Goal: Information Seeking & Learning: Learn about a topic

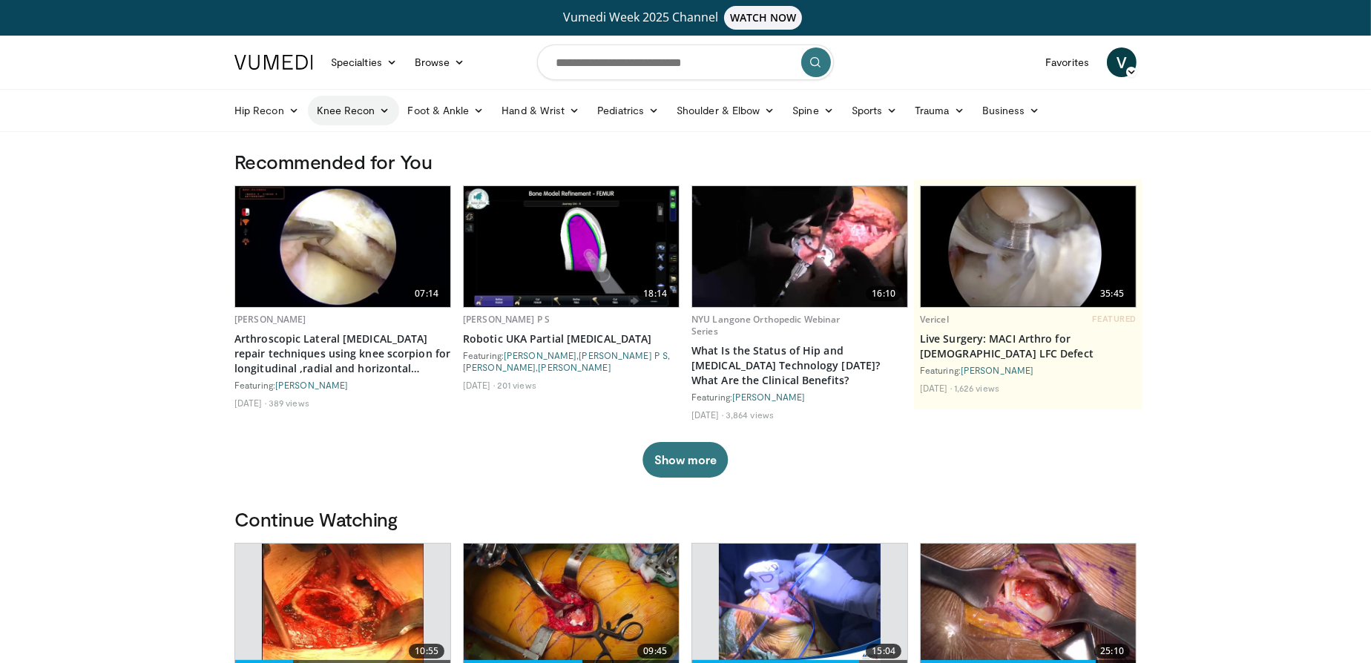
click at [345, 113] on link "Knee Recon" at bounding box center [353, 111] width 91 height 30
click at [355, 153] on link "Knee Arthroplasty" at bounding box center [397, 146] width 177 height 24
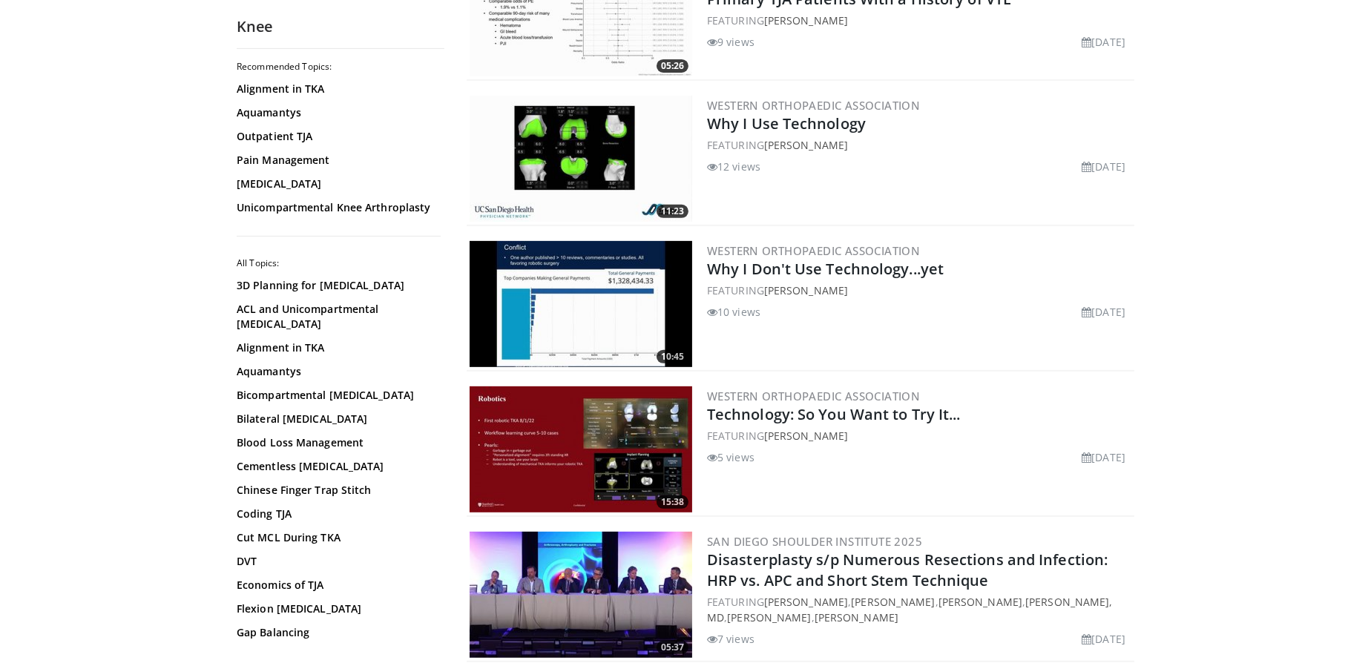
scroll to position [823, 0]
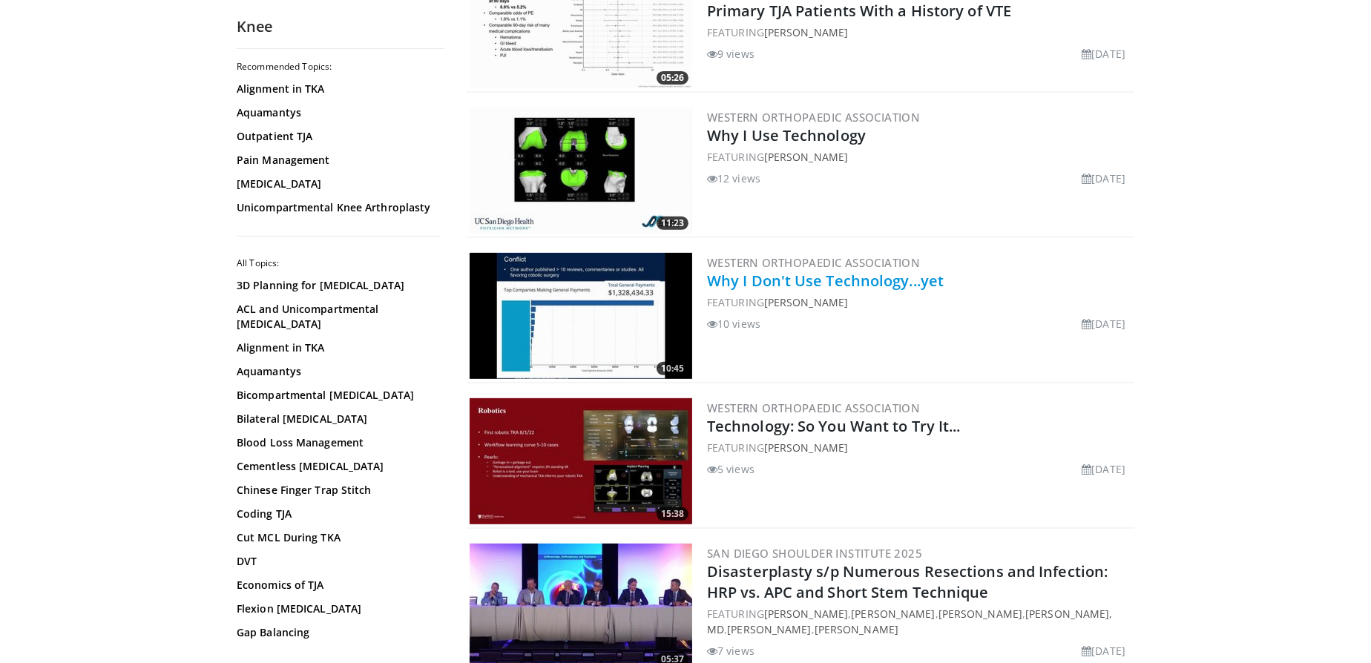
click at [772, 283] on link "Why I Don't Use Technology...yet" at bounding box center [825, 281] width 237 height 20
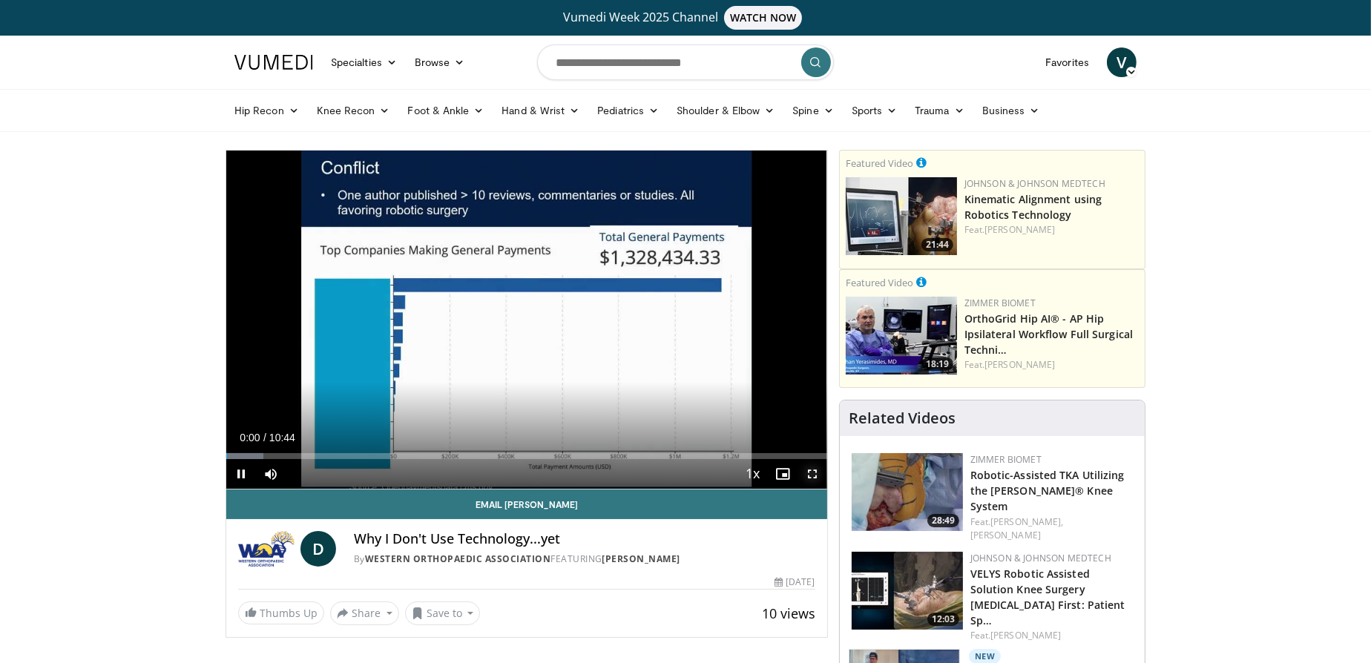
click at [817, 466] on span "Video Player" at bounding box center [812, 474] width 30 height 30
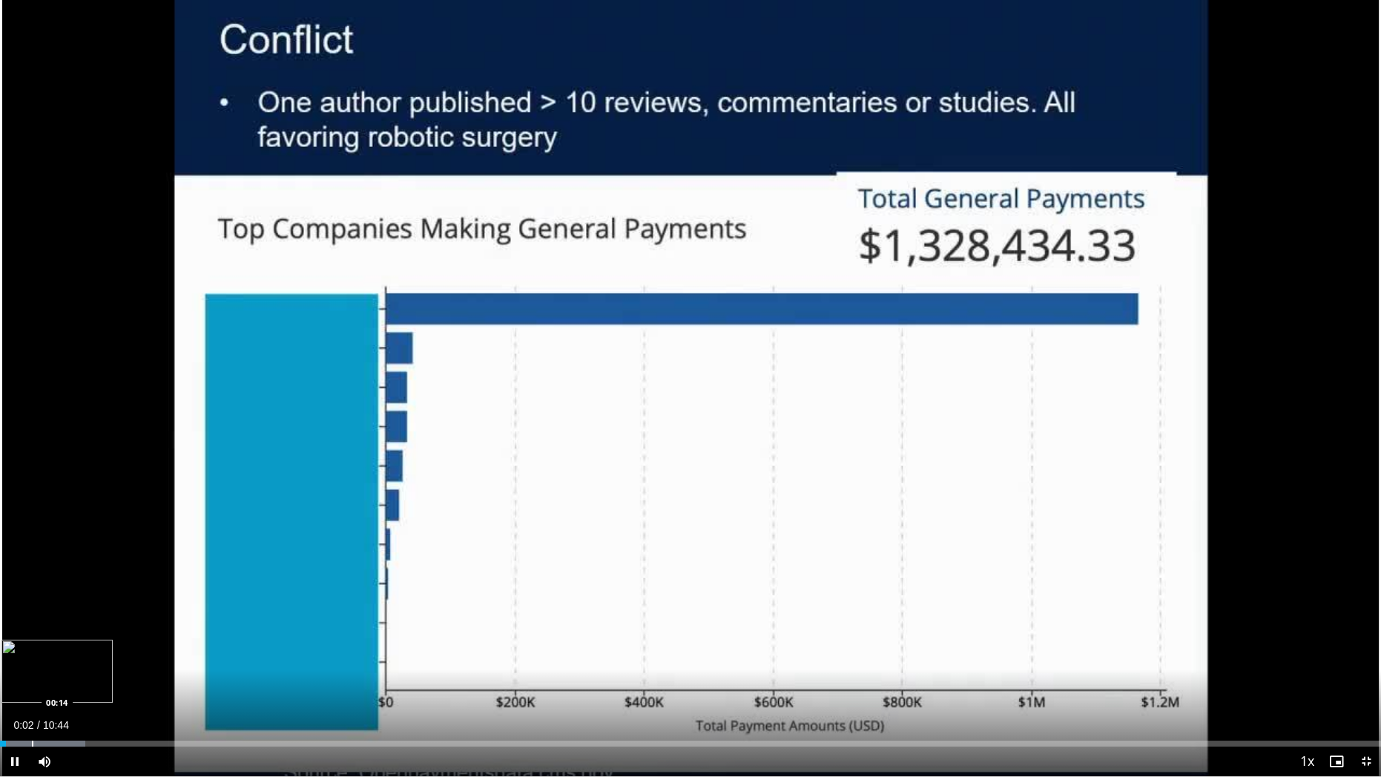
click at [32, 662] on div "Progress Bar" at bounding box center [32, 743] width 1 height 6
click at [1369, 662] on span "Video Player" at bounding box center [1367, 761] width 30 height 30
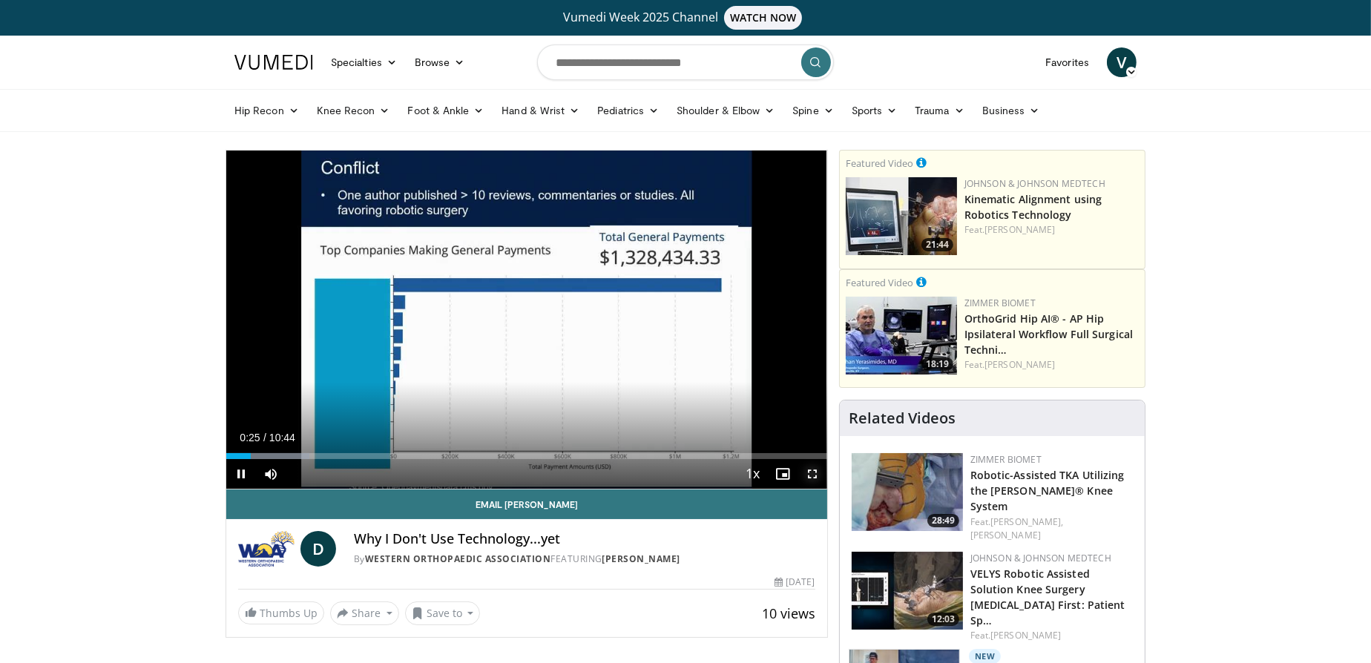
click at [822, 472] on span "Video Player" at bounding box center [812, 474] width 30 height 30
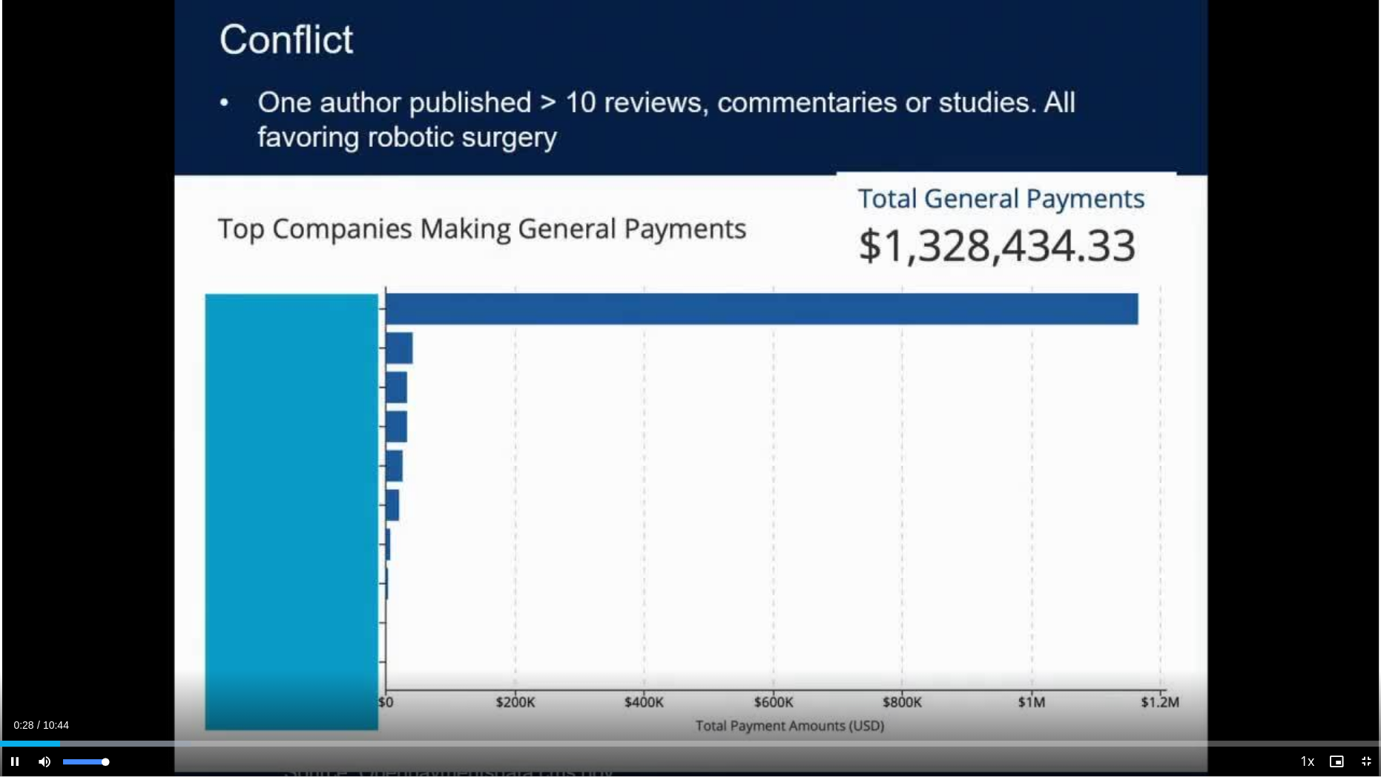
drag, startPoint x: 103, startPoint y: 761, endPoint x: 131, endPoint y: 763, distance: 27.5
click at [131, 662] on div "Mute 100%" at bounding box center [82, 761] width 104 height 30
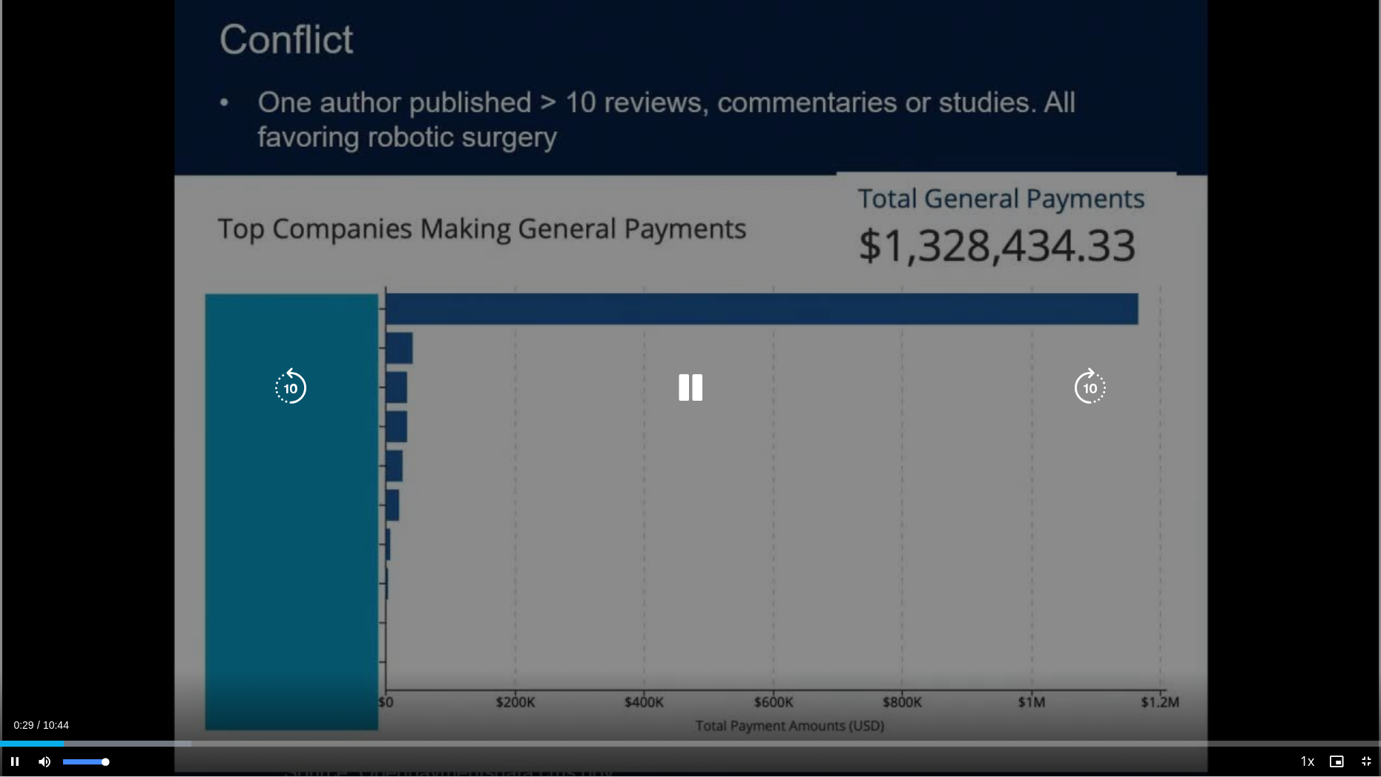
drag, startPoint x: 111, startPoint y: 765, endPoint x: 122, endPoint y: 765, distance: 10.4
click at [122, 662] on div "Mute 100%" at bounding box center [82, 761] width 104 height 30
drag, startPoint x: 105, startPoint y: 763, endPoint x: 134, endPoint y: 763, distance: 28.2
click at [134, 662] on div "Current Time 0:31 / Duration 10:44 Pause Skip Backward Skip Forward Mute 100% L…" at bounding box center [690, 761] width 1381 height 30
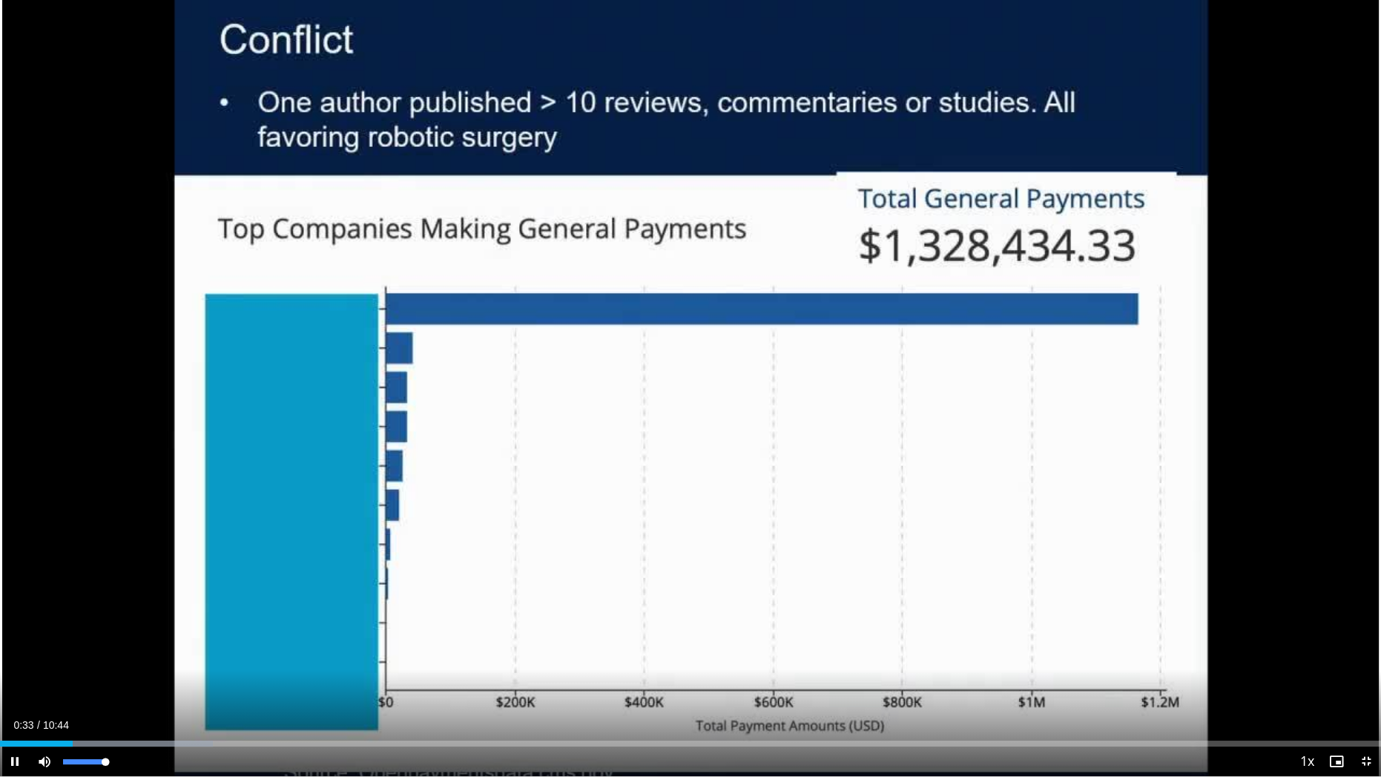
drag, startPoint x: 108, startPoint y: 763, endPoint x: 160, endPoint y: 763, distance: 52.7
click at [160, 662] on div "Current Time 0:33 / Duration 10:44 Pause Skip Backward Skip Forward Mute 100% L…" at bounding box center [690, 761] width 1381 height 30
drag, startPoint x: 108, startPoint y: 764, endPoint x: 96, endPoint y: 765, distance: 11.2
click at [96, 662] on div "Volume Level" at bounding box center [79, 761] width 33 height 5
click at [1368, 662] on span "Video Player" at bounding box center [1367, 761] width 30 height 30
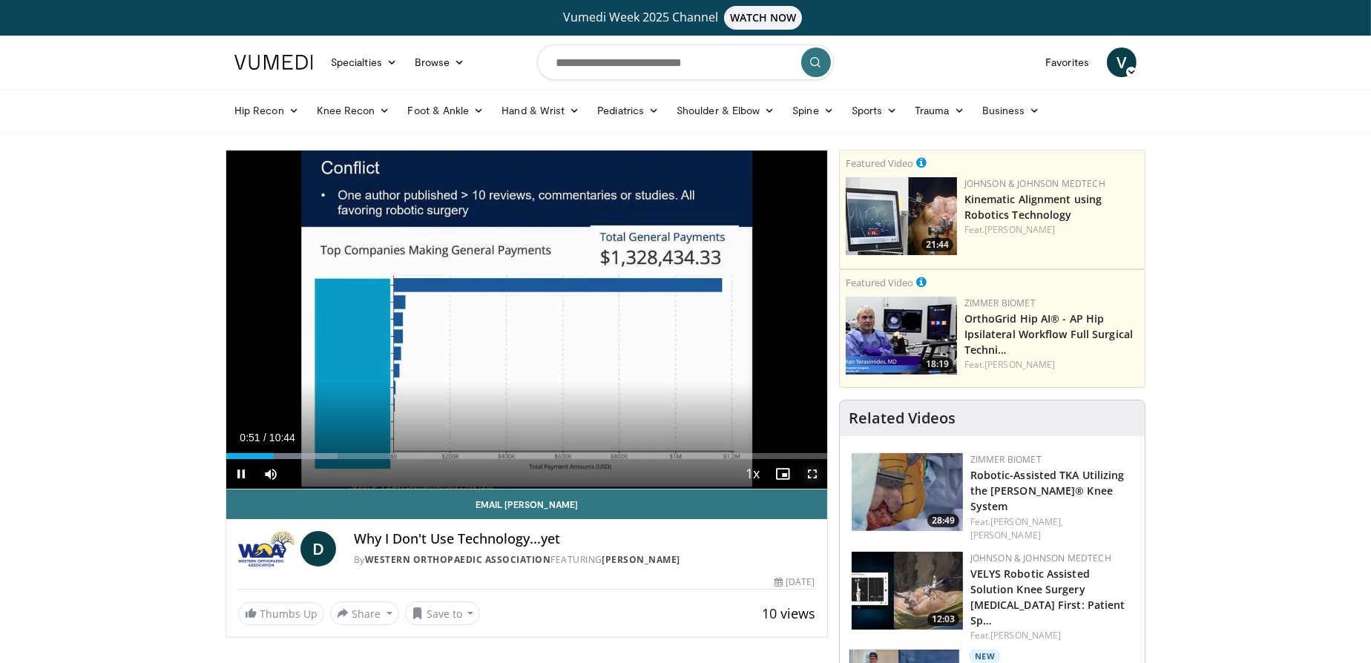
click at [808, 478] on span "Video Player" at bounding box center [812, 474] width 30 height 30
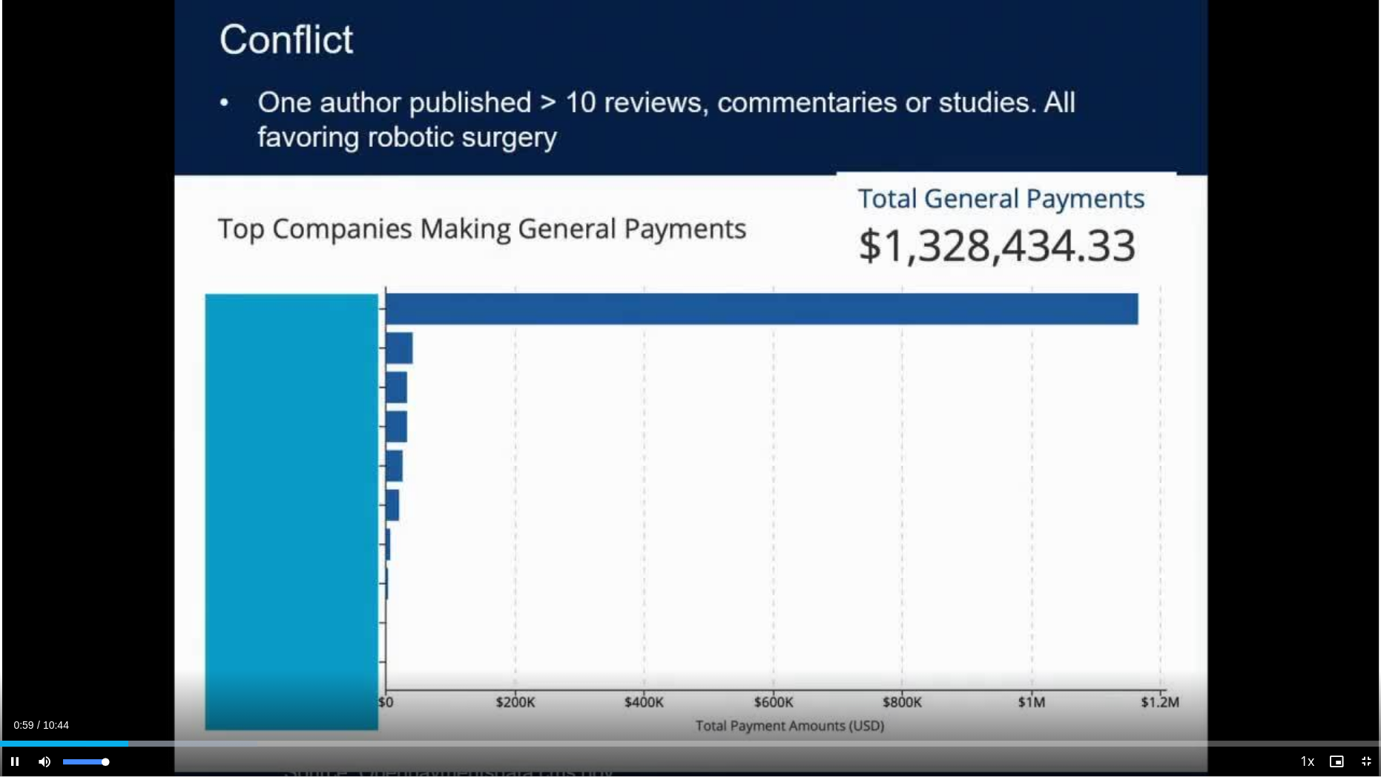
drag, startPoint x: 106, startPoint y: 765, endPoint x: 117, endPoint y: 765, distance: 11.1
click at [117, 662] on div "Mute 100%" at bounding box center [82, 761] width 104 height 30
click at [95, 662] on div "75%" at bounding box center [84, 761] width 42 height 5
click at [174, 662] on div "Progress Bar" at bounding box center [174, 743] width 1 height 6
click at [88, 662] on div "53%" at bounding box center [84, 761] width 42 height 5
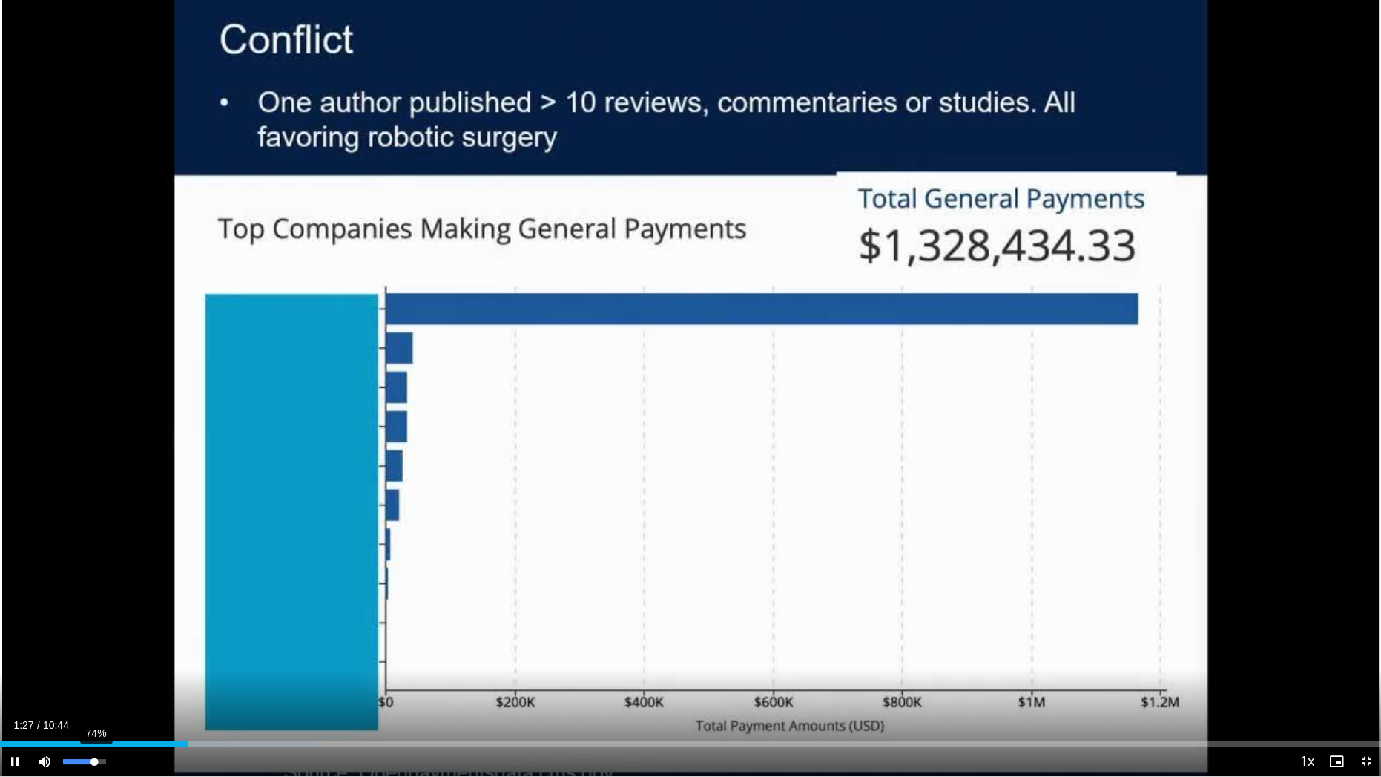
click at [94, 662] on div "Volume Level" at bounding box center [78, 761] width 31 height 5
click at [200, 662] on div "Loaded : 24.64% 01:33 01:33" at bounding box center [690, 739] width 1381 height 14
click at [211, 662] on div "Loaded : 24.64% 01:33 01:38" at bounding box center [690, 739] width 1381 height 14
click at [79, 662] on div "39%" at bounding box center [84, 761] width 42 height 5
click at [224, 662] on div "Progress Bar" at bounding box center [224, 743] width 1 height 6
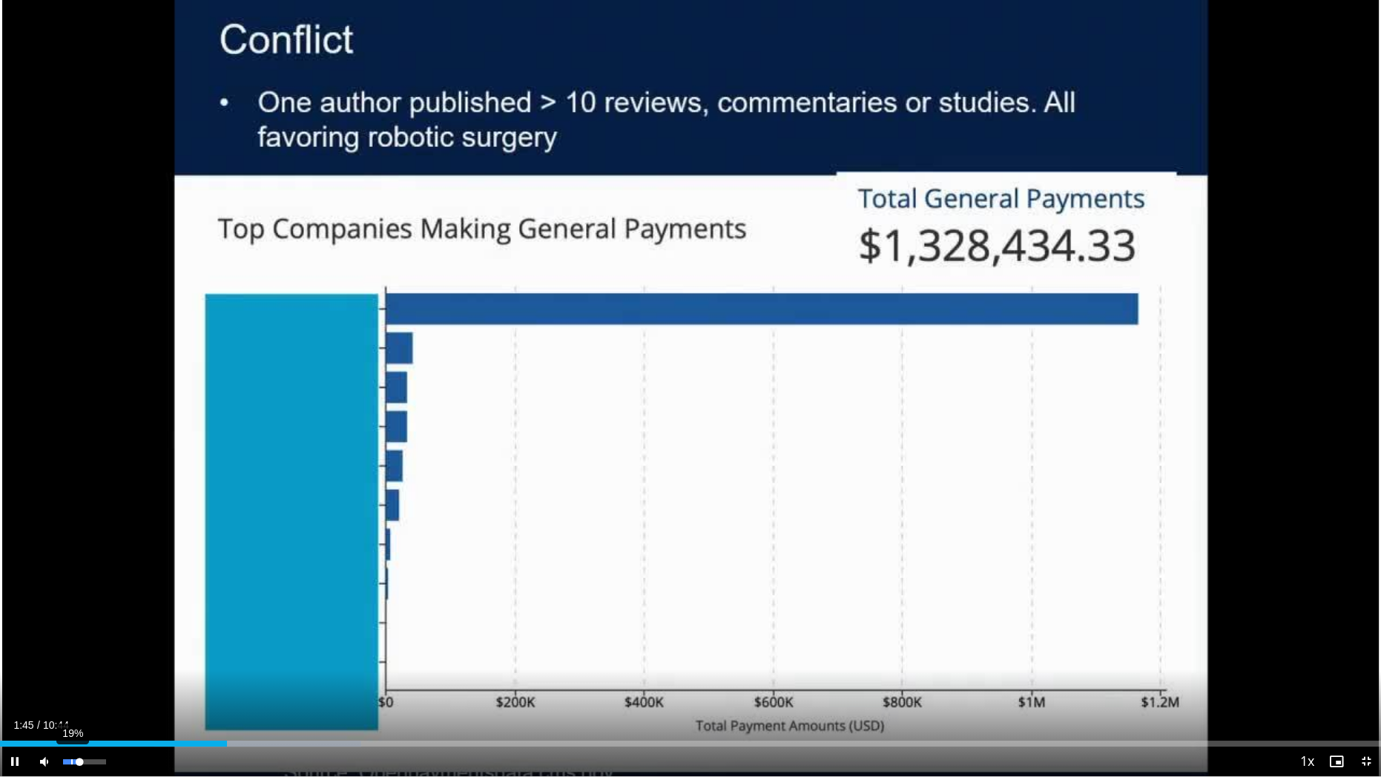
click at [71, 662] on div "19%" at bounding box center [84, 761] width 42 height 5
click at [67, 662] on div "Volume Level" at bounding box center [67, 761] width 8 height 5
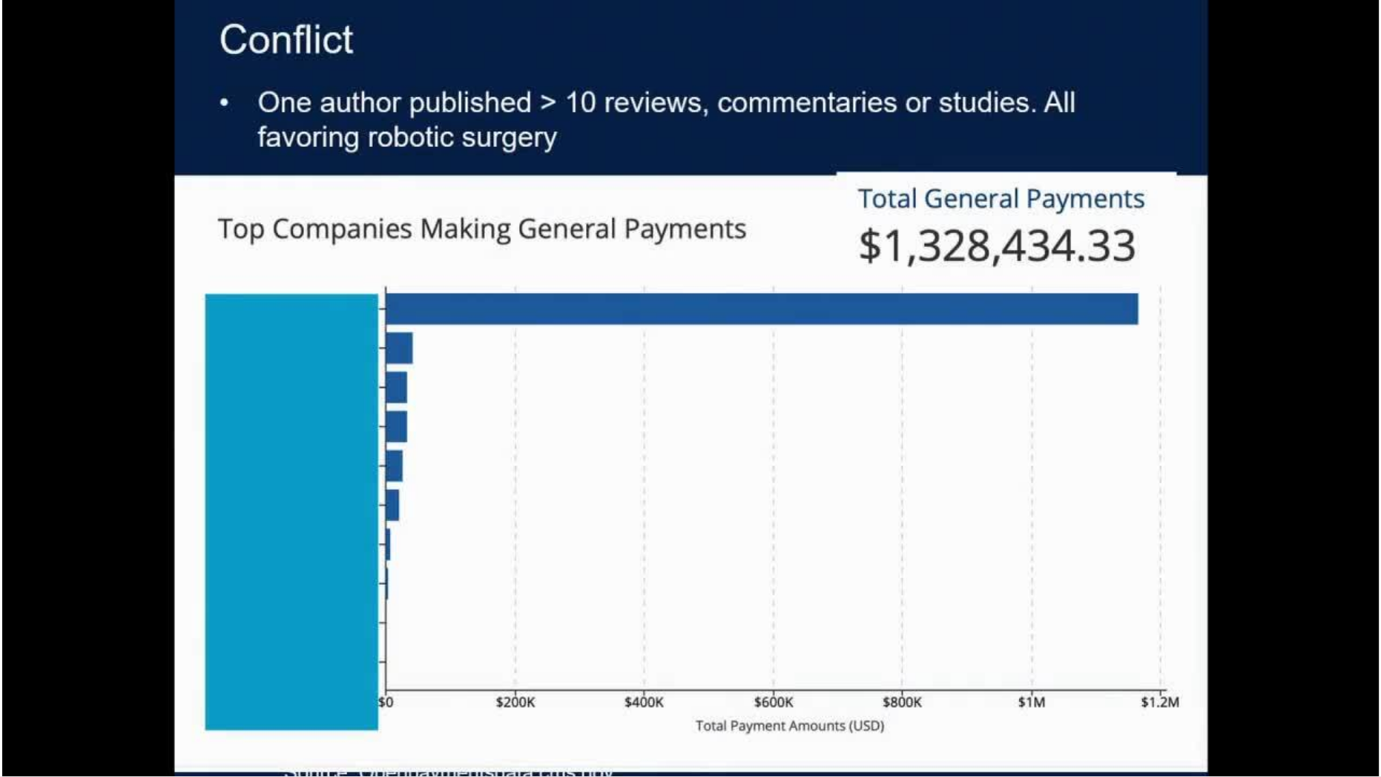
click at [244, 662] on div "10 seconds Tap to unmute" at bounding box center [690, 388] width 1381 height 776
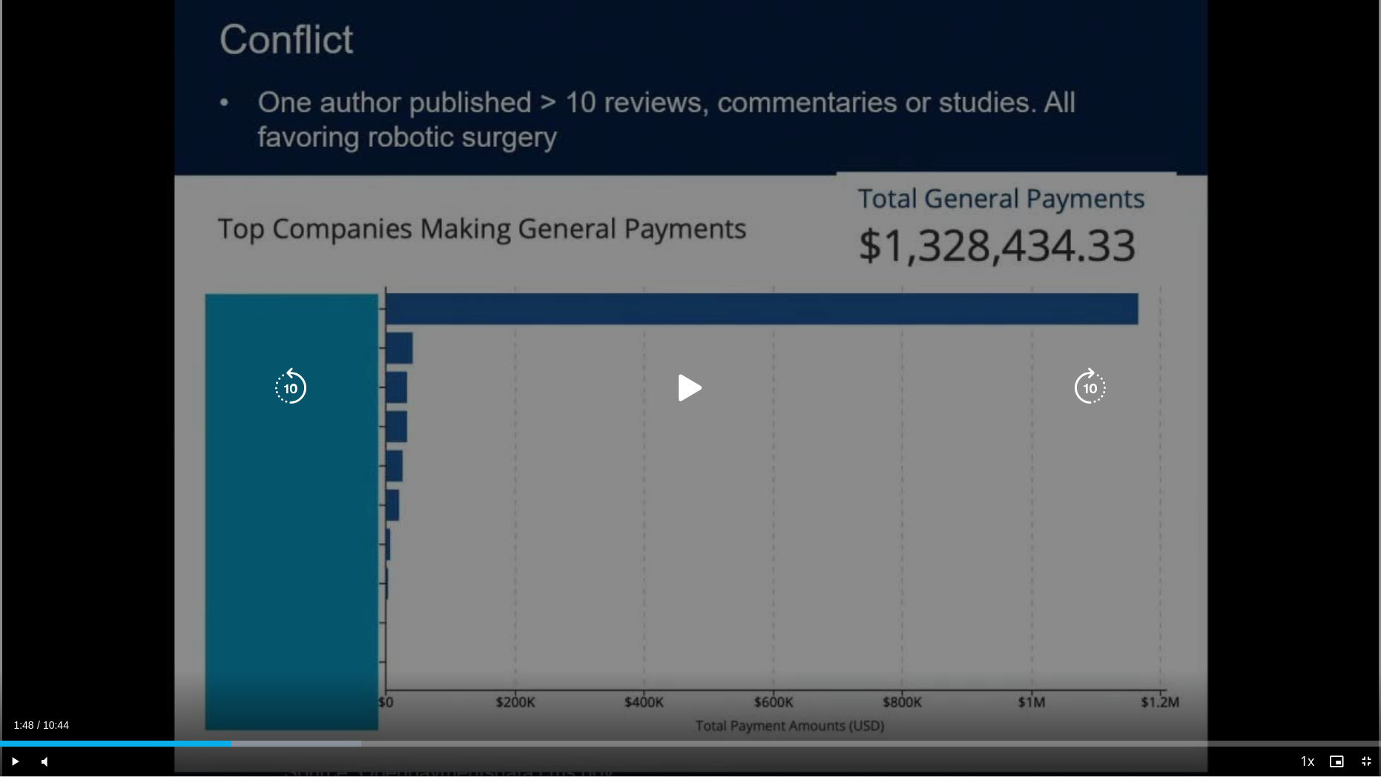
click at [220, 549] on div "10 seconds Tap to unmute" at bounding box center [690, 388] width 1381 height 776
click at [1085, 384] on icon "Video Player" at bounding box center [1091, 388] width 42 height 42
click at [297, 383] on icon "Video Player" at bounding box center [291, 388] width 42 height 42
click at [1081, 378] on icon "Video Player" at bounding box center [1091, 388] width 42 height 42
click at [1090, 378] on icon "Video Player" at bounding box center [1091, 388] width 42 height 42
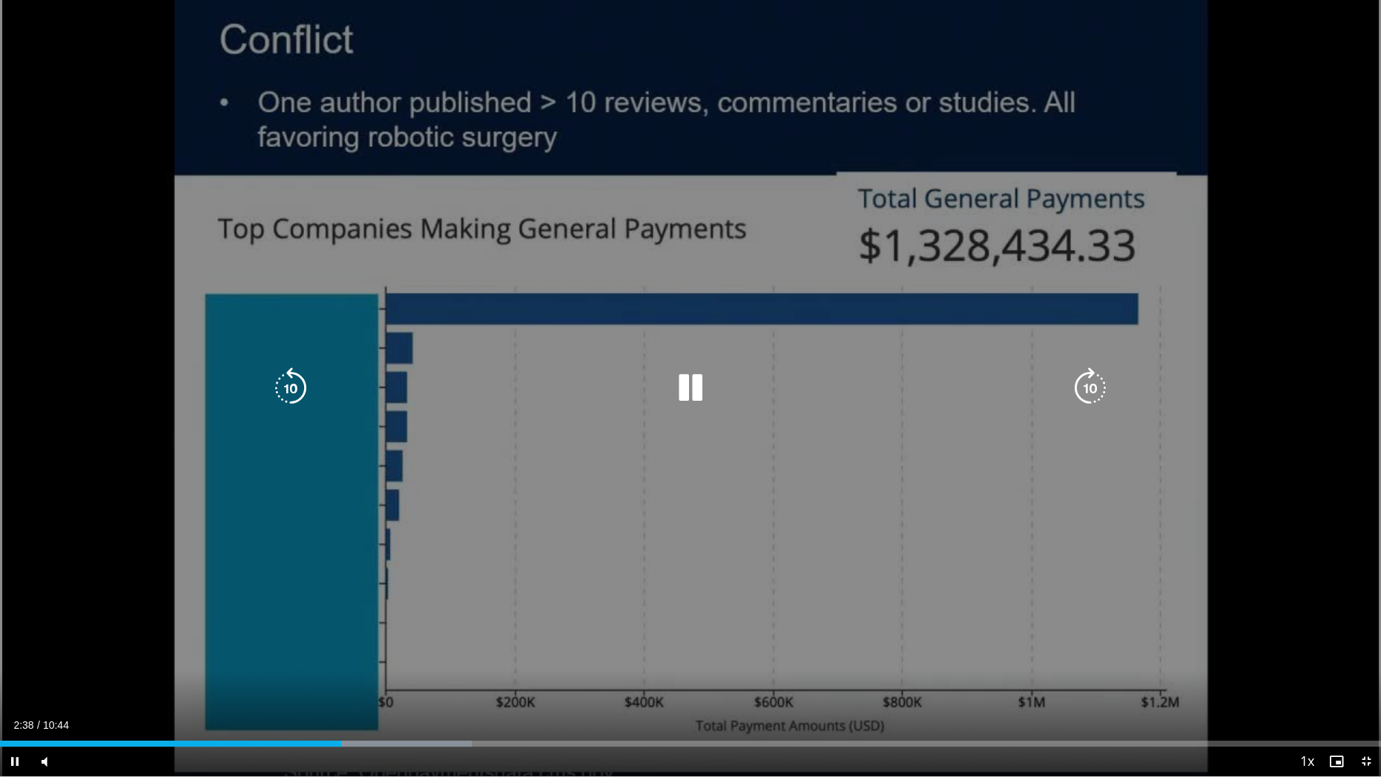
click at [1090, 378] on icon "Video Player" at bounding box center [1091, 388] width 42 height 42
click at [1089, 384] on icon "Video Player" at bounding box center [1091, 388] width 42 height 42
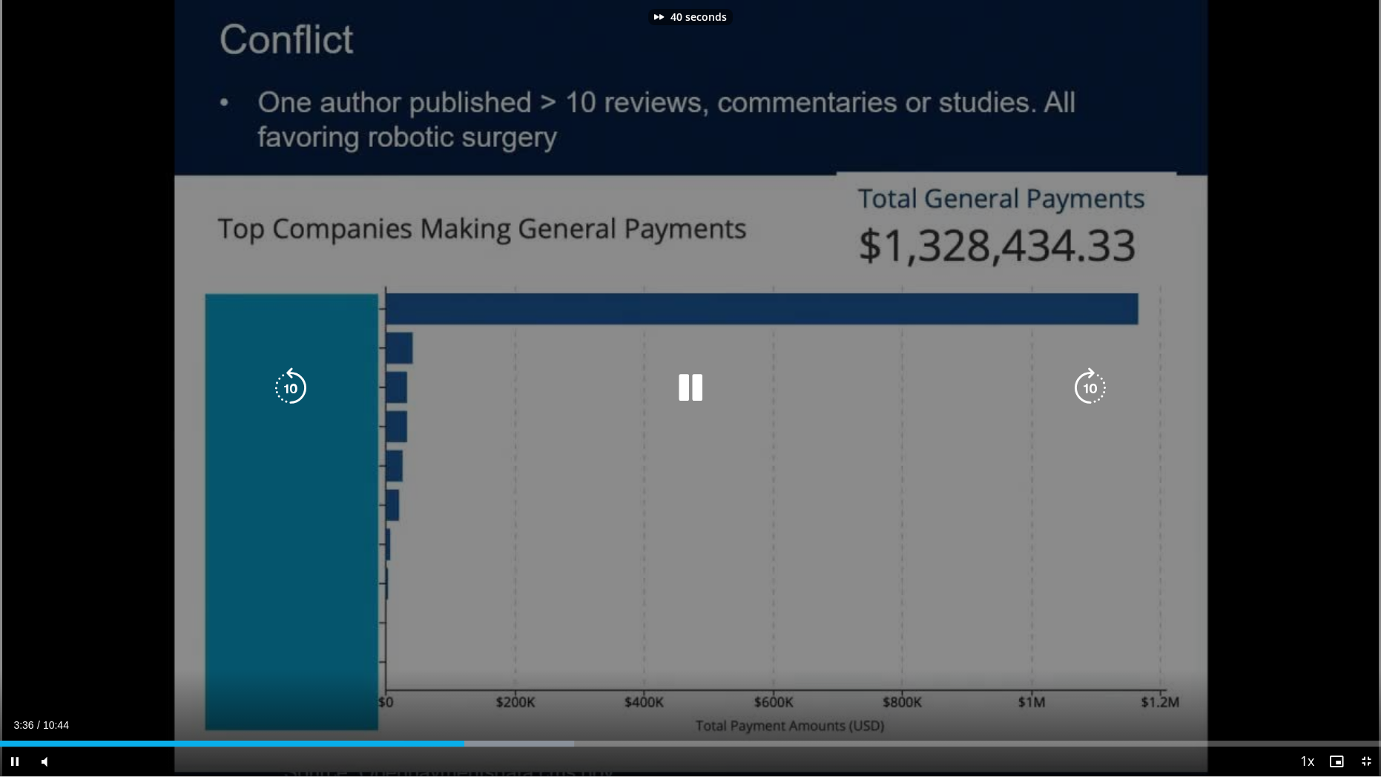
click at [1089, 384] on icon "Video Player" at bounding box center [1091, 388] width 42 height 42
click at [1090, 381] on icon "Video Player" at bounding box center [1091, 388] width 42 height 42
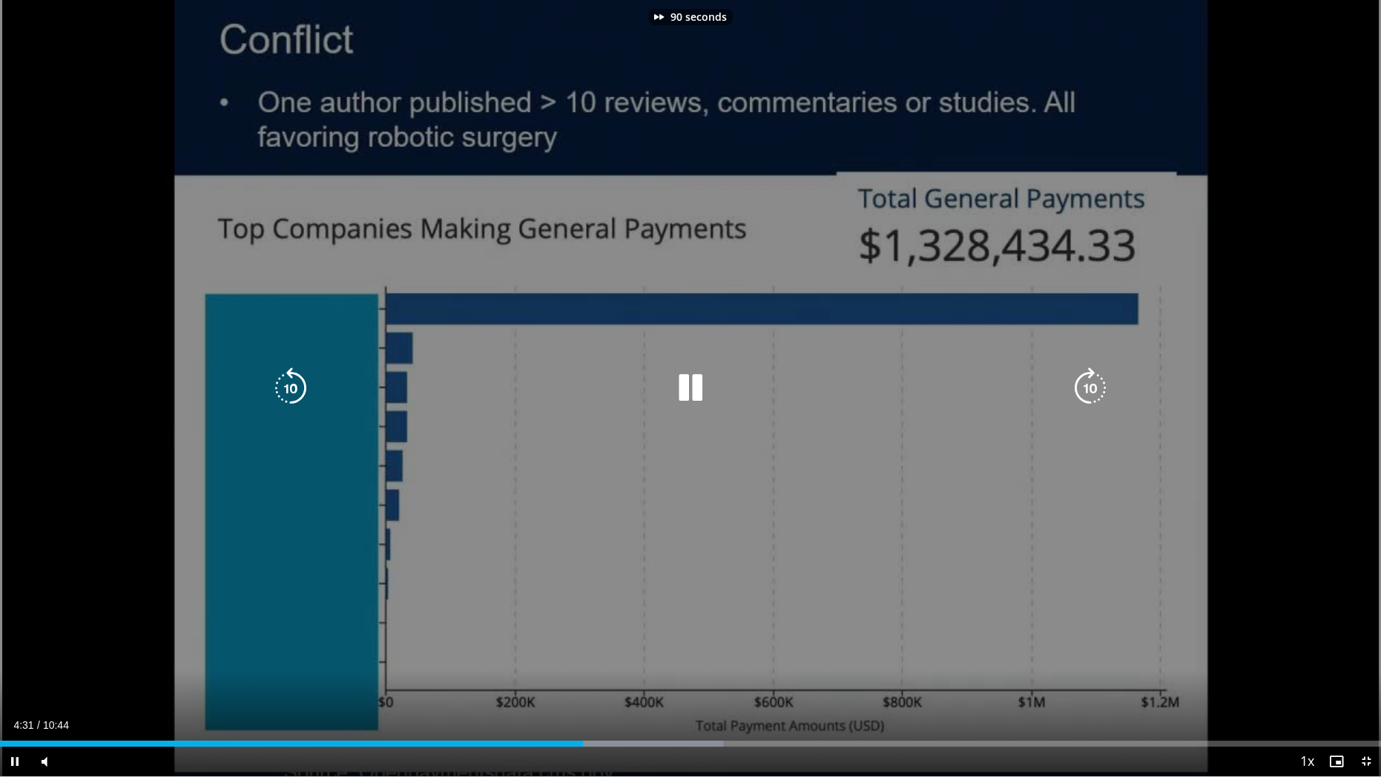
click at [1090, 381] on icon "Video Player" at bounding box center [1091, 388] width 42 height 42
click at [1074, 381] on icon "Video Player" at bounding box center [1091, 388] width 42 height 42
click at [1083, 379] on icon "Video Player" at bounding box center [1091, 388] width 42 height 42
click at [1083, 386] on icon "Video Player" at bounding box center [1091, 388] width 42 height 42
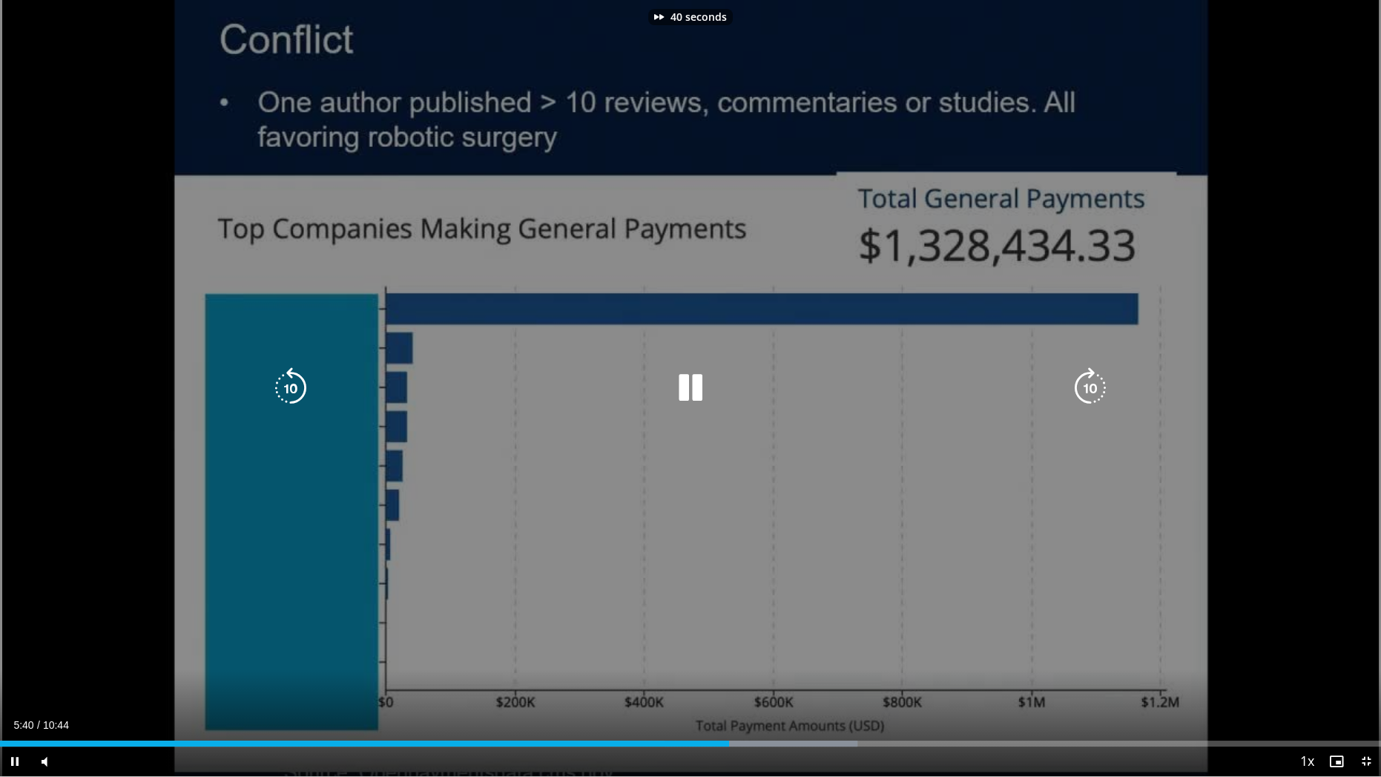
click at [1084, 386] on icon "Video Player" at bounding box center [1091, 388] width 42 height 42
click at [1090, 381] on icon "Video Player" at bounding box center [1091, 388] width 42 height 42
click at [1088, 370] on icon "Video Player" at bounding box center [1091, 388] width 42 height 42
click at [1090, 390] on icon "Video Player" at bounding box center [1091, 388] width 42 height 42
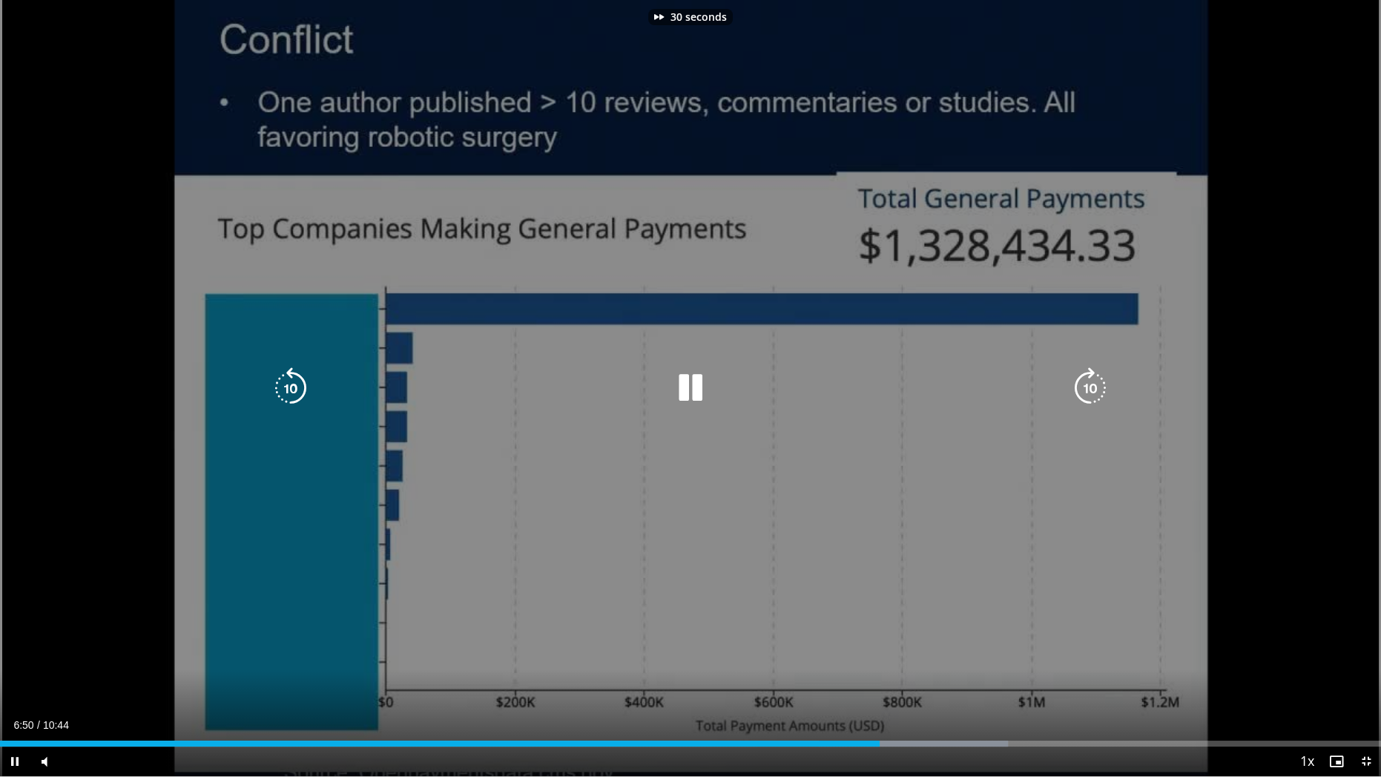
click at [1090, 390] on icon "Video Player" at bounding box center [1091, 388] width 42 height 42
click at [1090, 404] on icon "Video Player" at bounding box center [1091, 388] width 42 height 42
click at [1082, 392] on icon "Video Player" at bounding box center [1091, 388] width 42 height 42
click at [1085, 398] on icon "Video Player" at bounding box center [1091, 388] width 42 height 42
click at [1082, 389] on icon "Video Player" at bounding box center [1091, 388] width 42 height 42
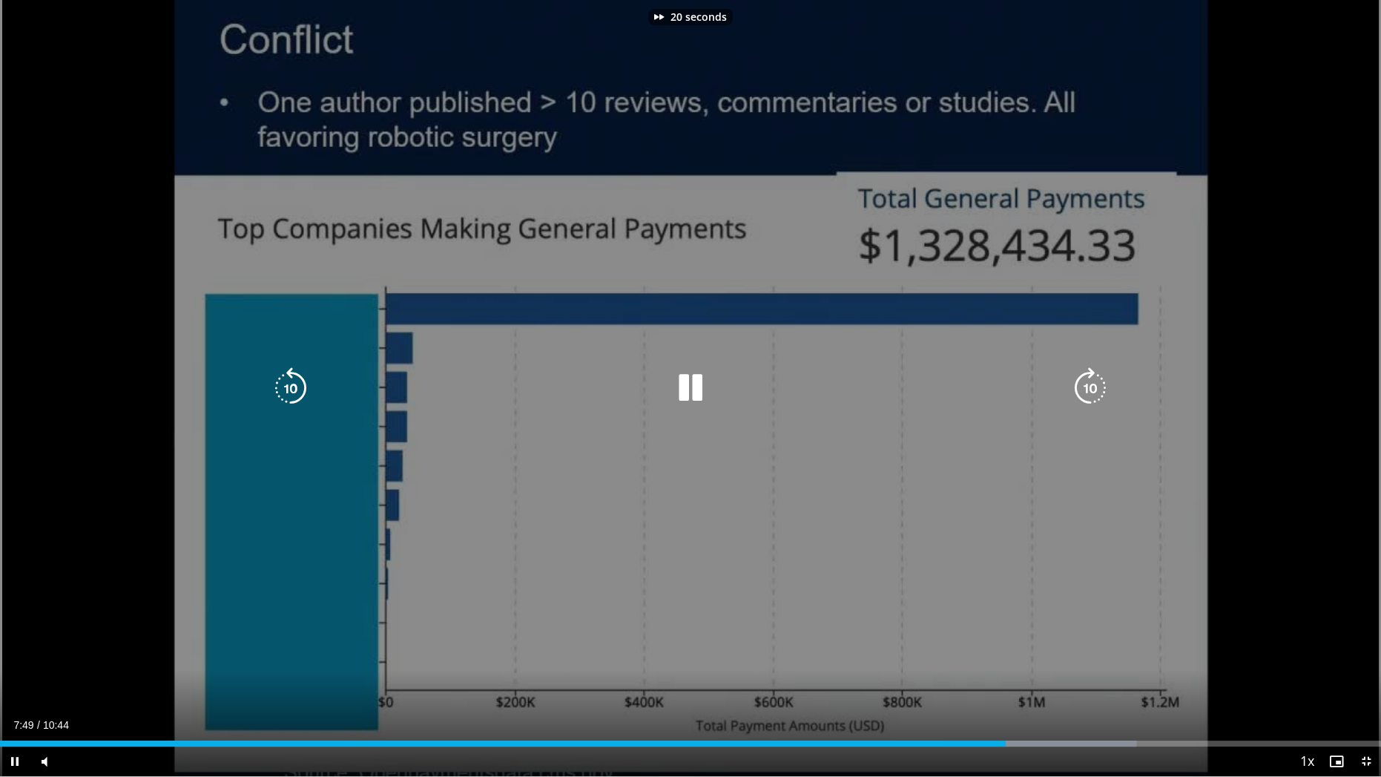
click at [1078, 391] on icon "Video Player" at bounding box center [1091, 388] width 42 height 42
click at [1225, 626] on div "40 seconds Tap to unmute" at bounding box center [690, 388] width 1381 height 776
click at [1093, 386] on icon "Video Player" at bounding box center [1091, 388] width 42 height 42
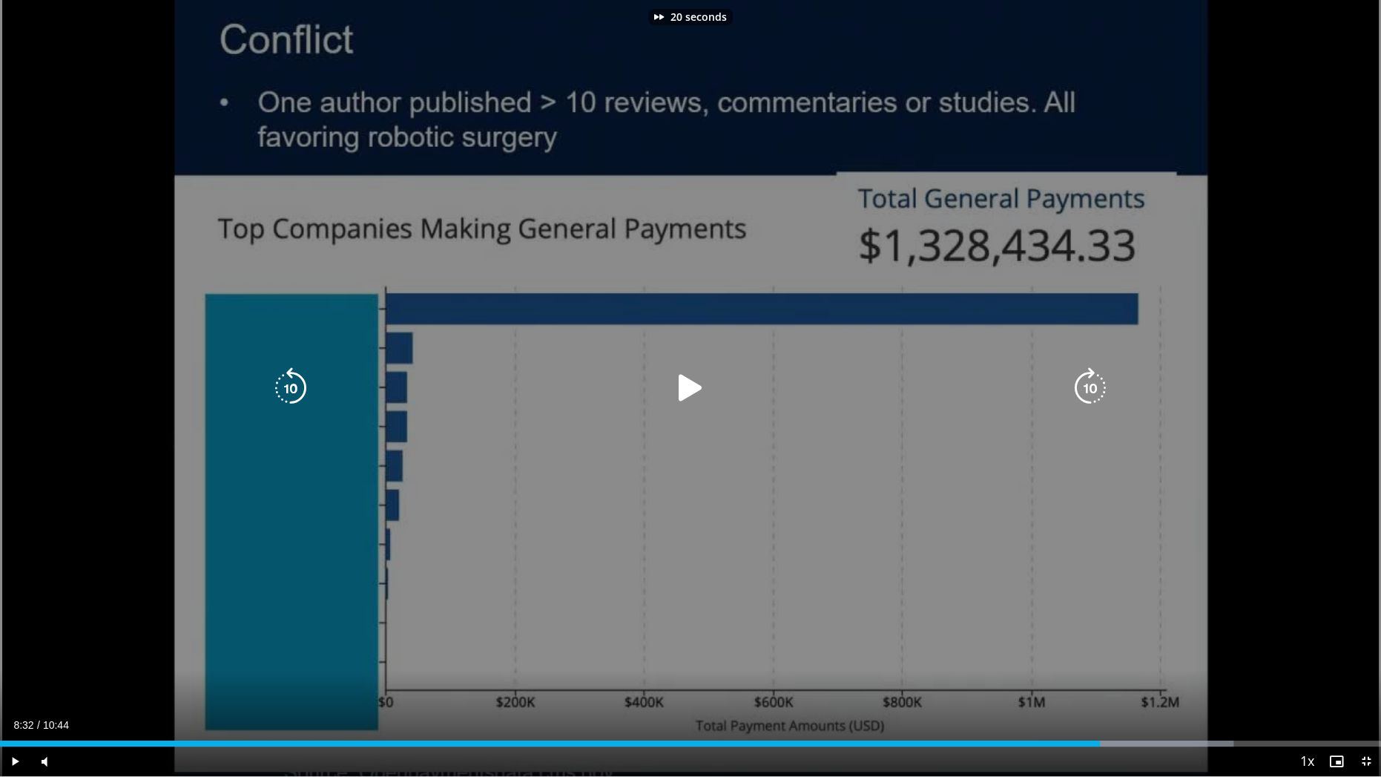
click at [1093, 386] on icon "Video Player" at bounding box center [1091, 388] width 42 height 42
click at [1083, 388] on icon "Video Player" at bounding box center [1091, 388] width 42 height 42
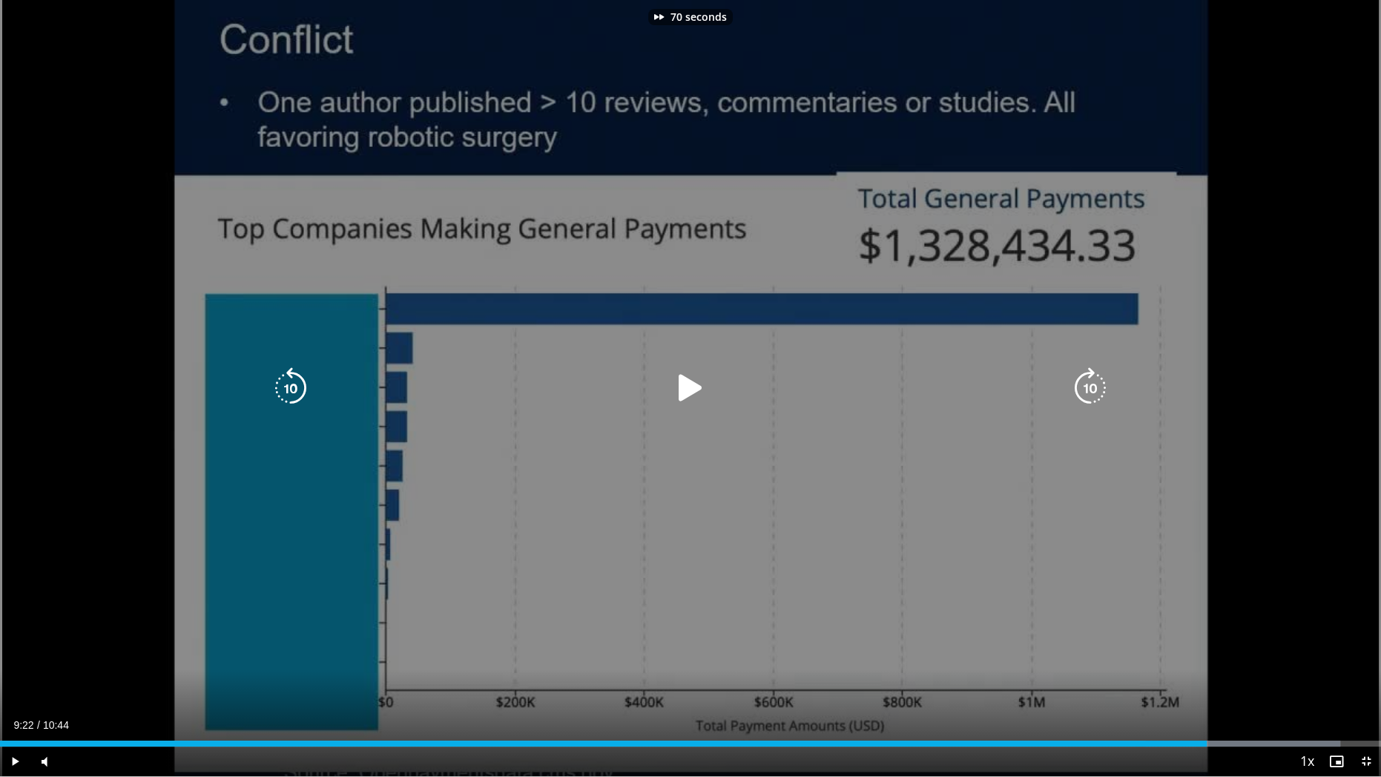
click at [1083, 388] on icon "Video Player" at bounding box center [1091, 388] width 42 height 42
click at [1093, 396] on icon "Video Player" at bounding box center [1091, 388] width 42 height 42
click at [283, 393] on icon "Video Player" at bounding box center [291, 388] width 42 height 42
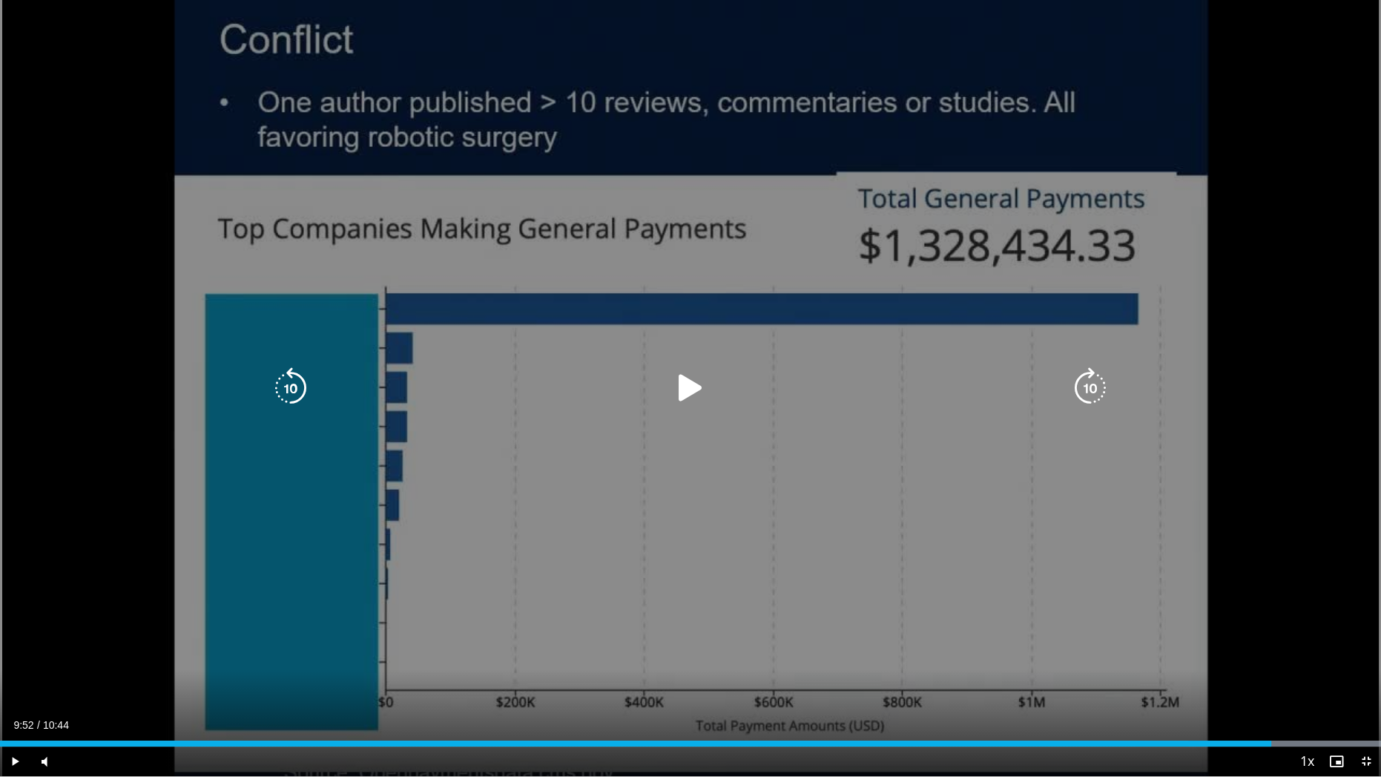
click at [1074, 377] on icon "Video Player" at bounding box center [1091, 388] width 42 height 42
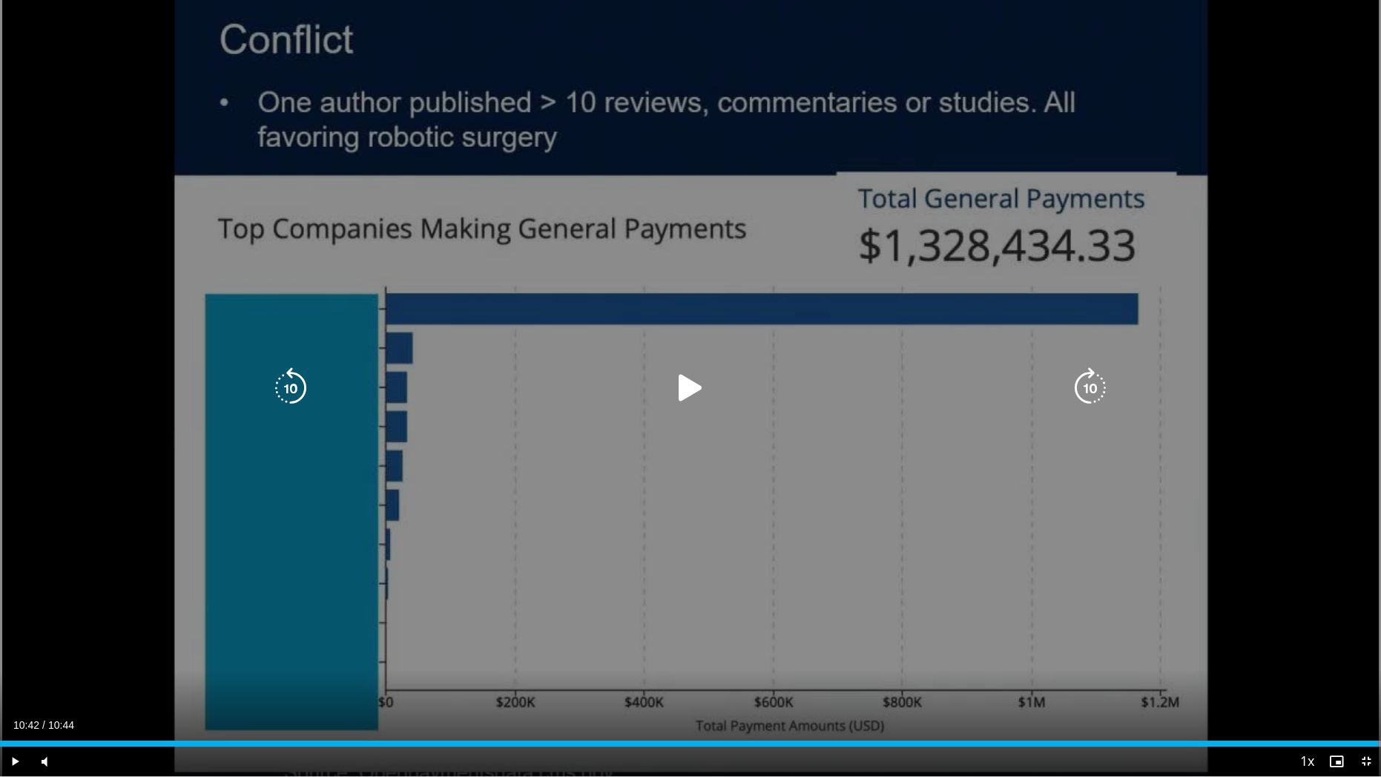
click at [1089, 379] on icon "Video Player" at bounding box center [1091, 388] width 42 height 42
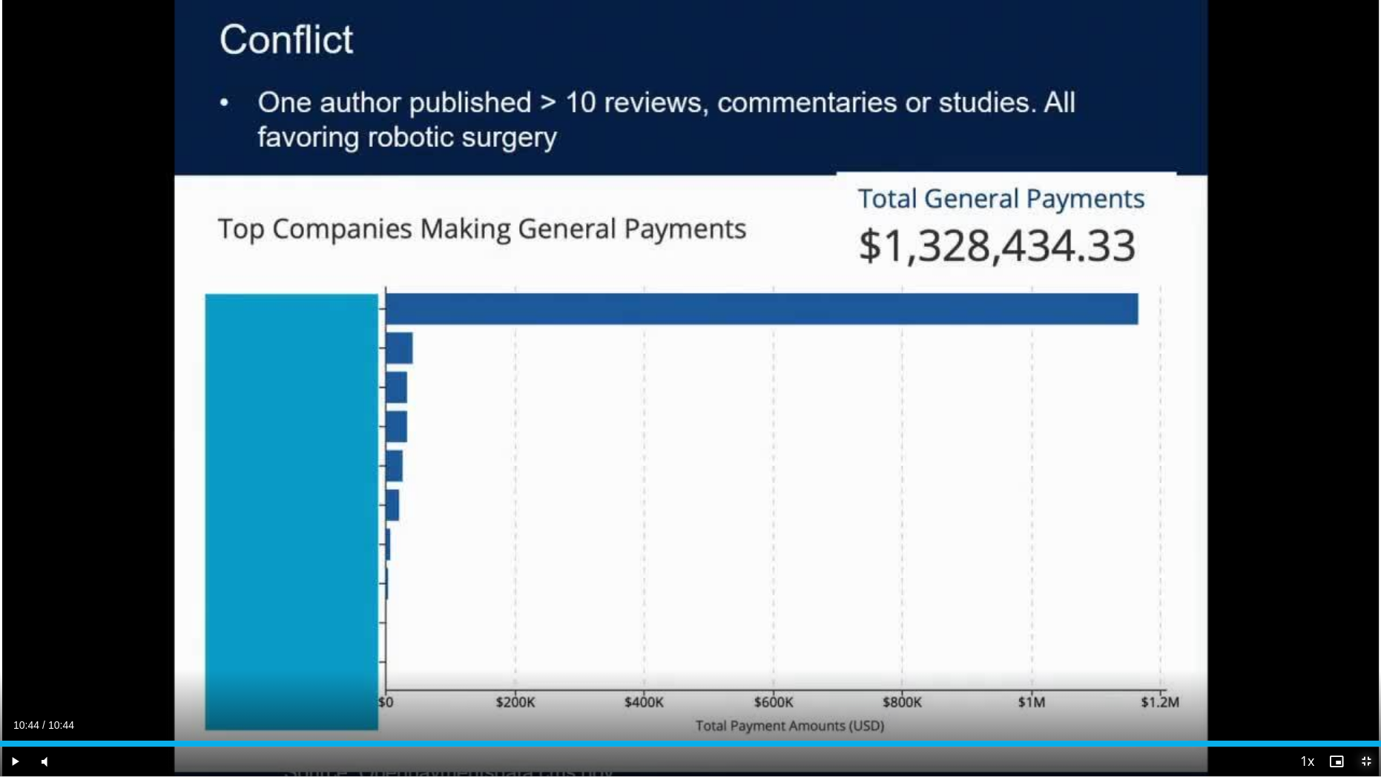
click at [1364, 662] on span "Video Player" at bounding box center [1367, 761] width 30 height 30
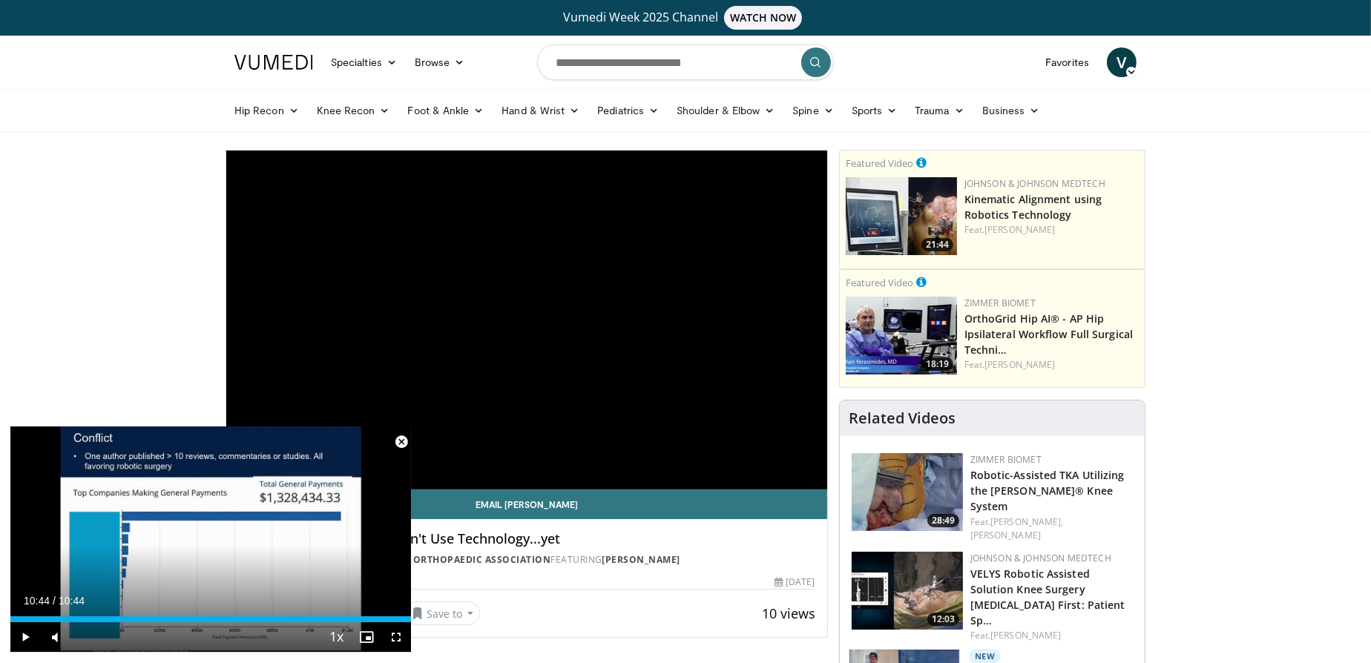
drag, startPoint x: 537, startPoint y: 357, endPoint x: 579, endPoint y: 145, distance: 215.5
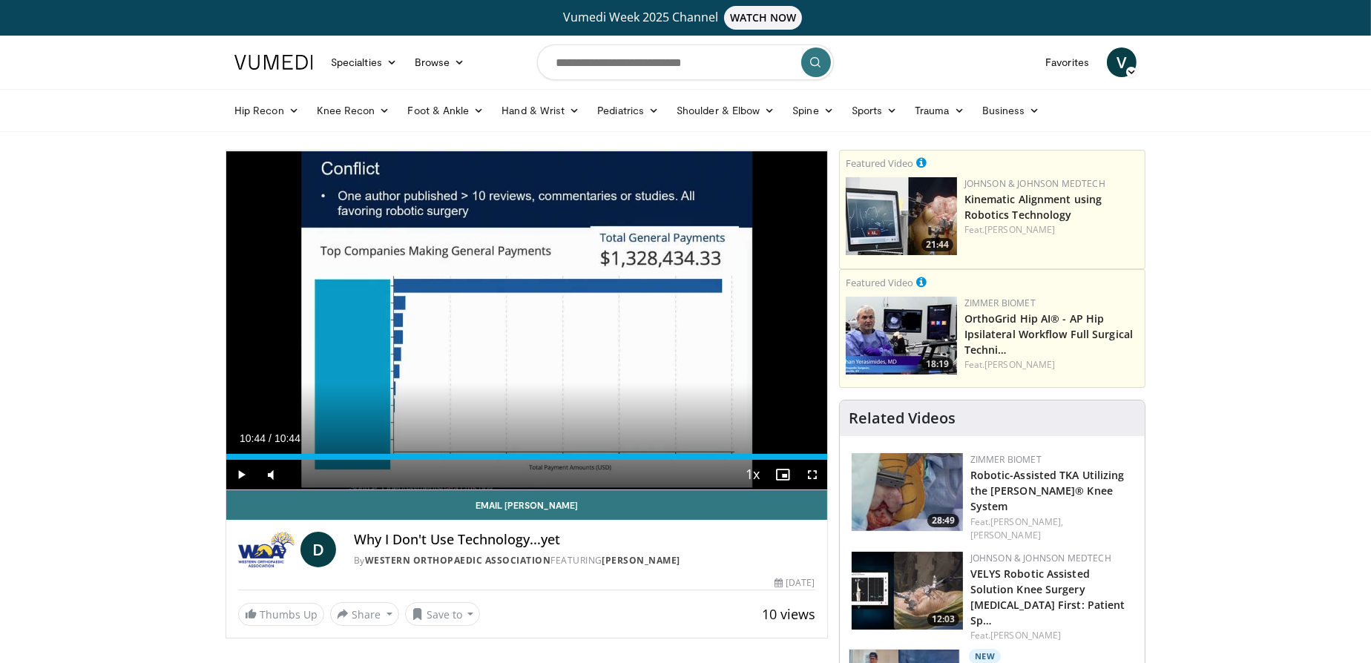
click at [643, 68] on input "Search topics, interventions" at bounding box center [685, 63] width 297 height 36
type input "********"
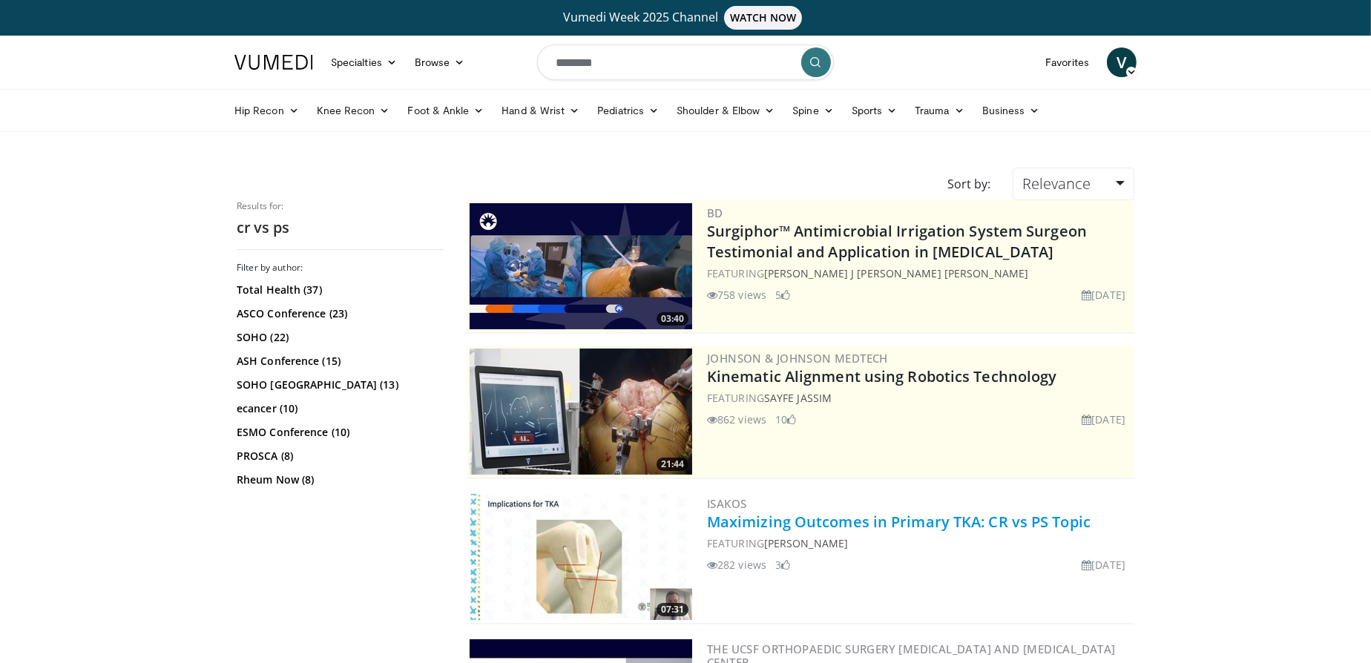
click at [990, 517] on link "Maximizing Outcomes in Primary TKA: CR vs PS Topic" at bounding box center [899, 522] width 384 height 20
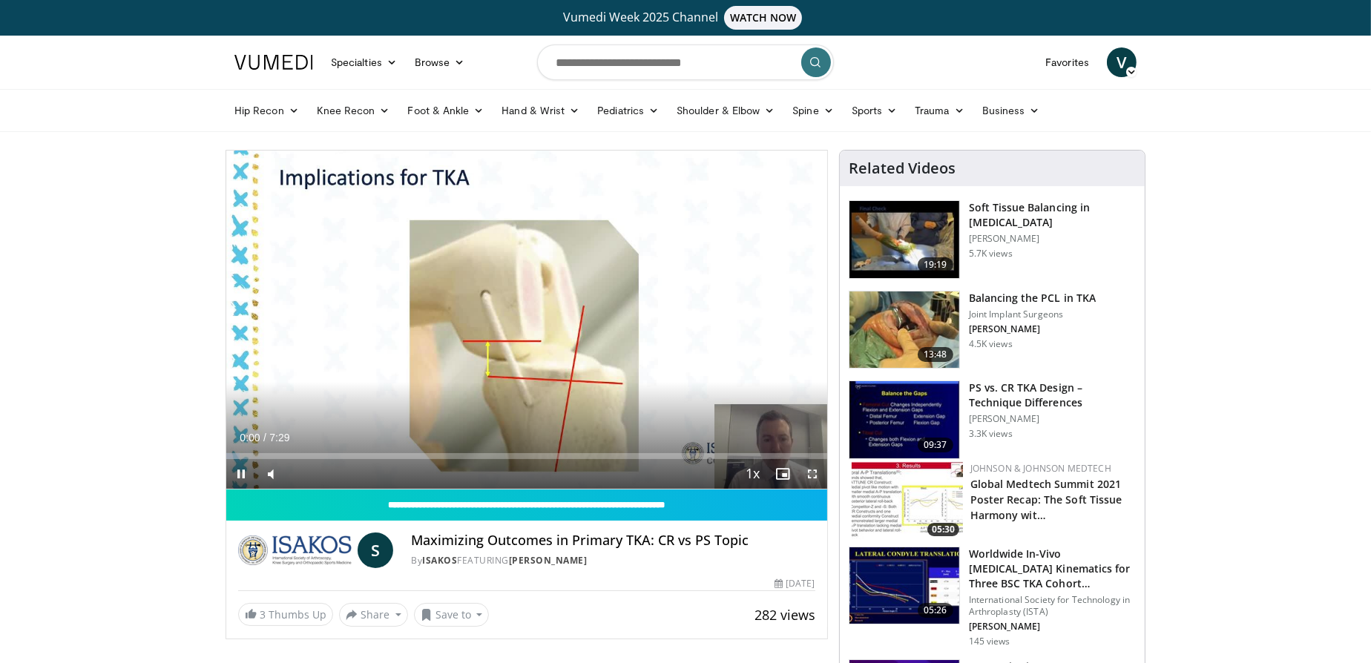
click at [812, 475] on span "Video Player" at bounding box center [812, 474] width 30 height 30
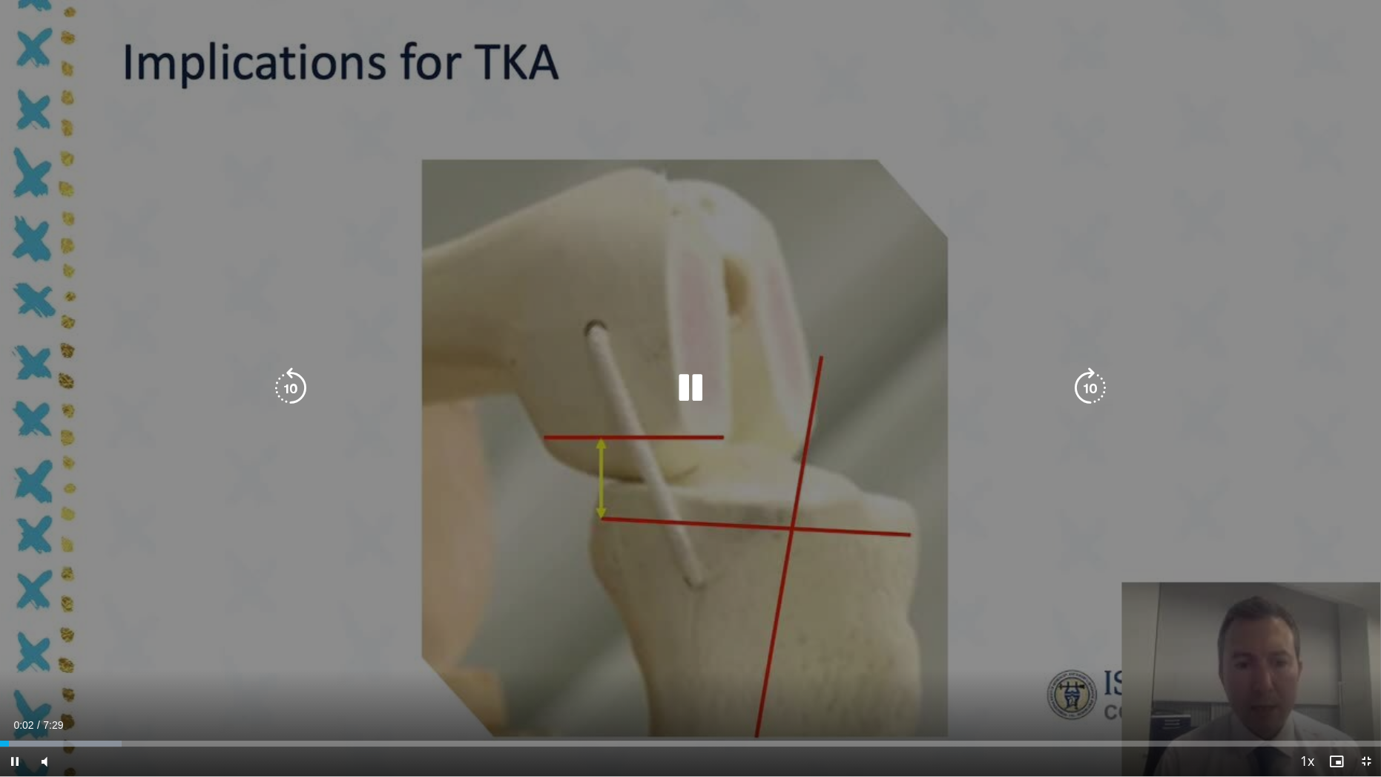
click at [41, 662] on div "Loaded : 8.80% 0:03 0:13" at bounding box center [690, 739] width 1381 height 14
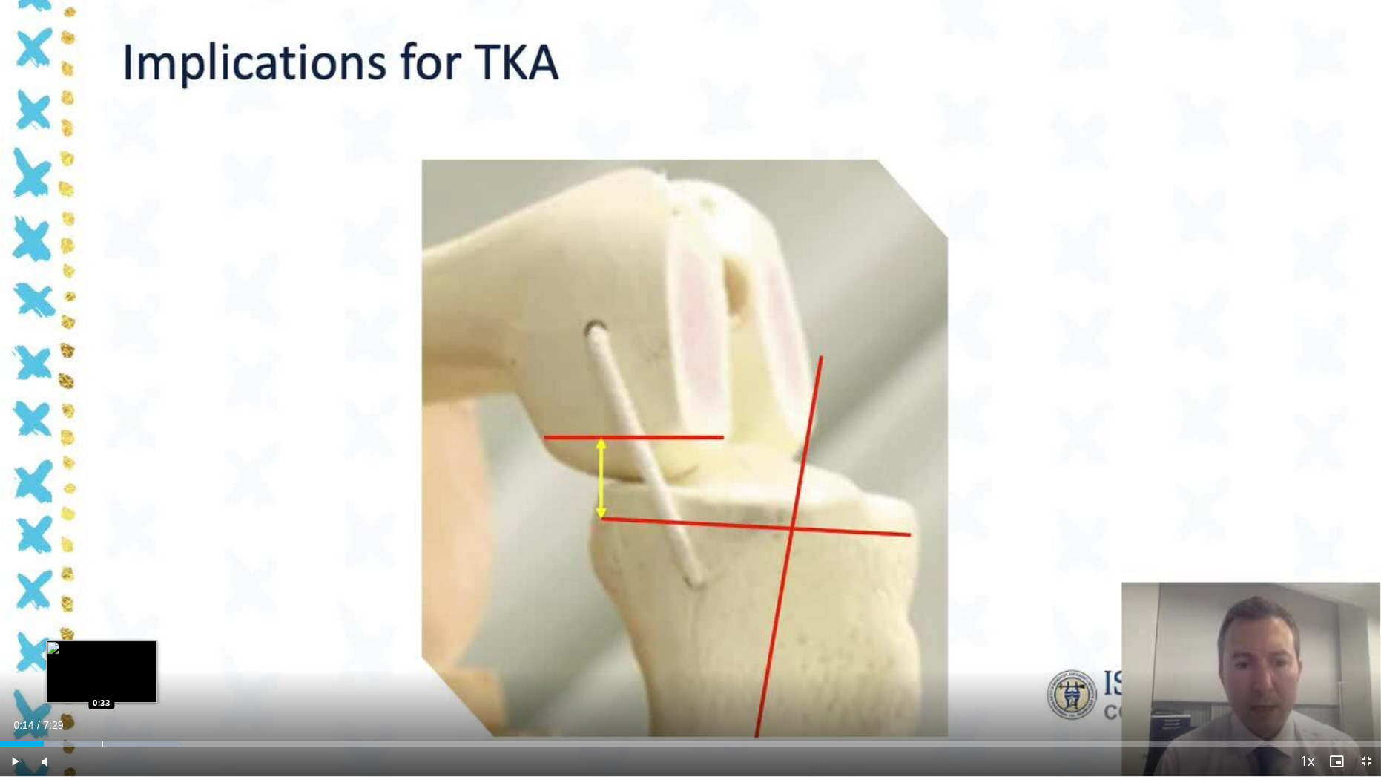
click at [102, 662] on div "Progress Bar" at bounding box center [102, 743] width 1 height 6
click at [137, 662] on div "Progress Bar" at bounding box center [137, 743] width 1 height 6
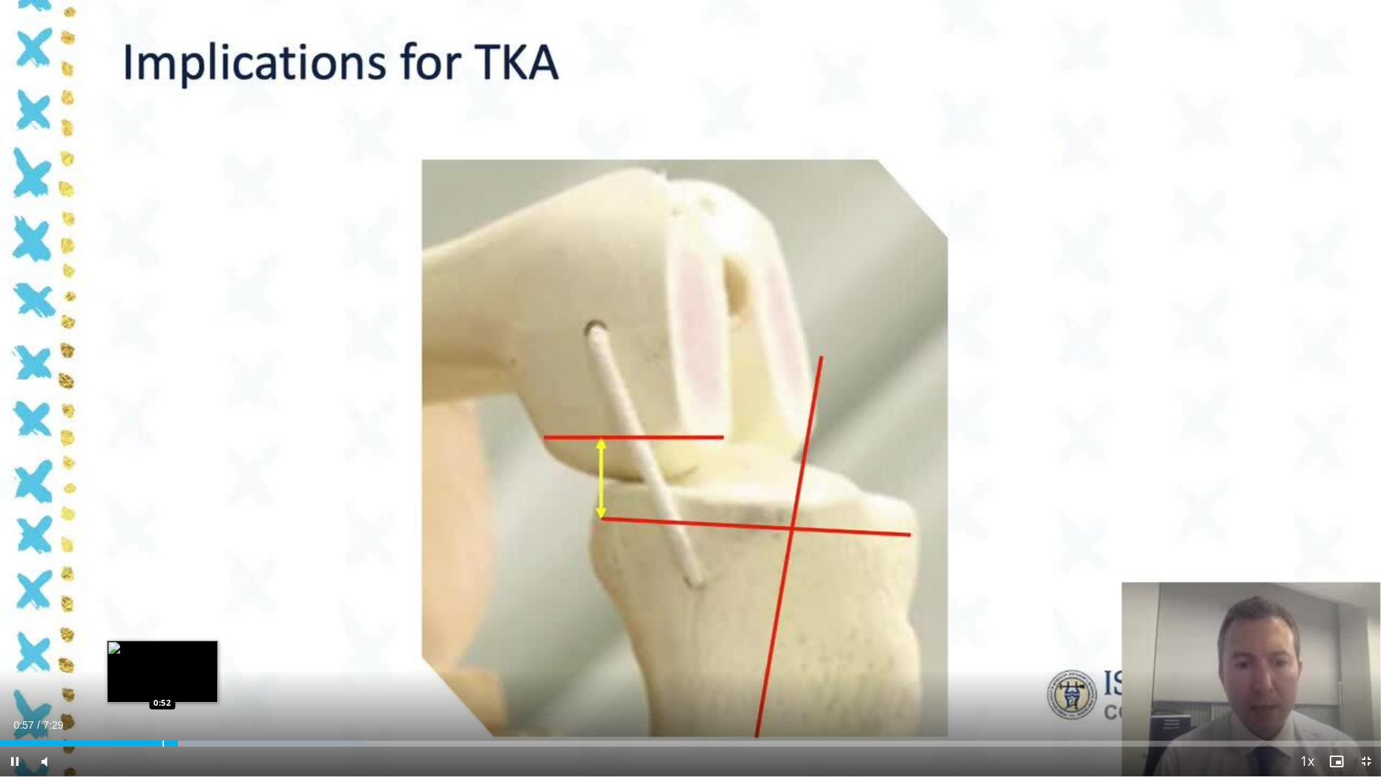
click at [162, 662] on div "Progress Bar" at bounding box center [162, 743] width 1 height 6
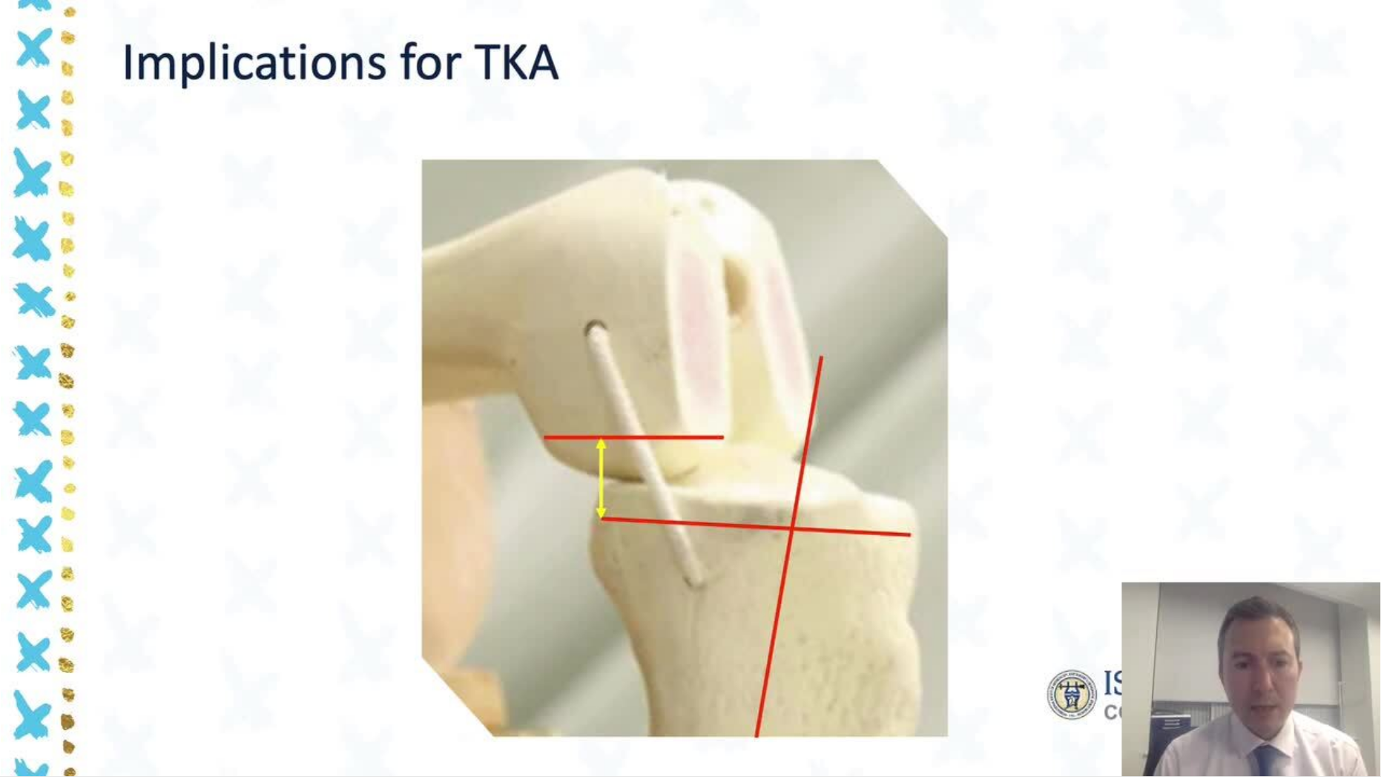
click at [216, 662] on div "10 seconds Tap to unmute" at bounding box center [690, 388] width 1381 height 776
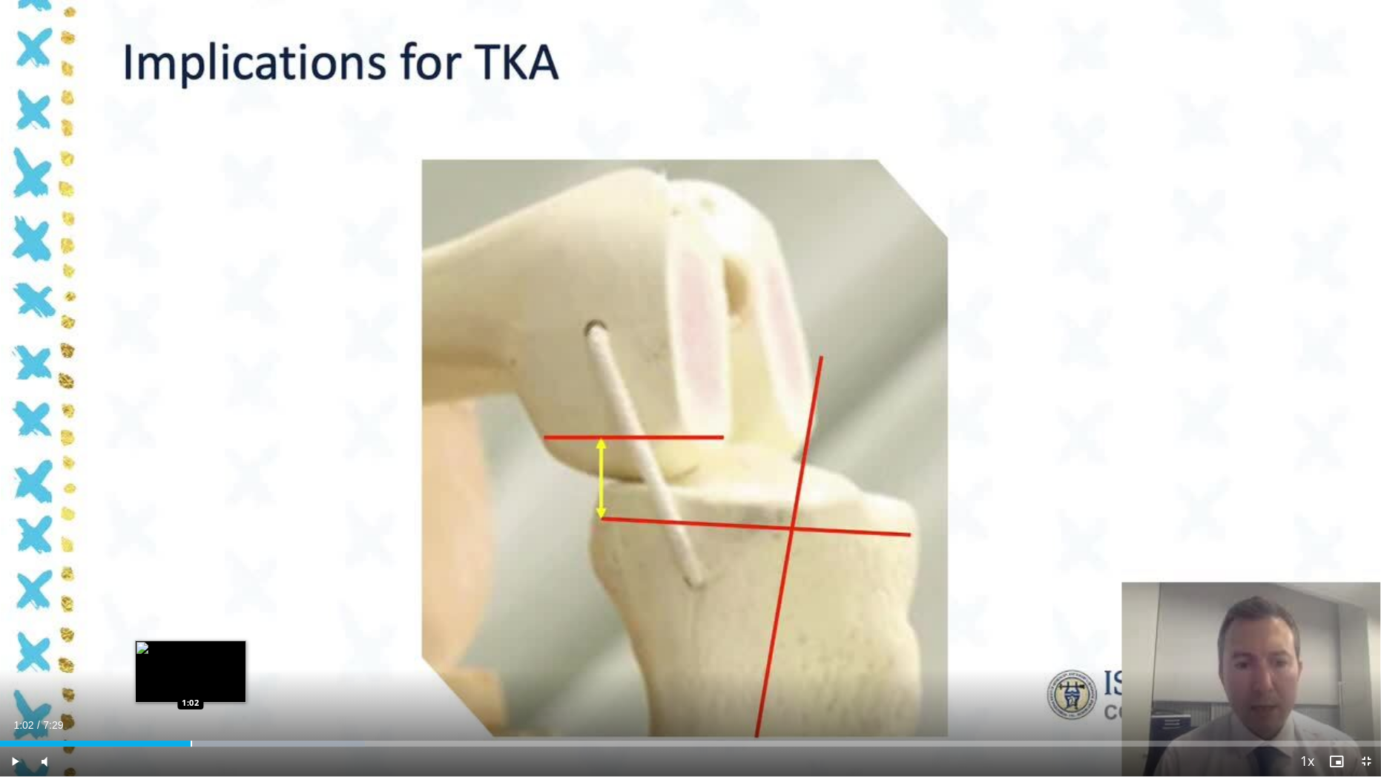
click at [191, 662] on div "Loaded : 26.44% 1:02 1:02" at bounding box center [690, 739] width 1381 height 14
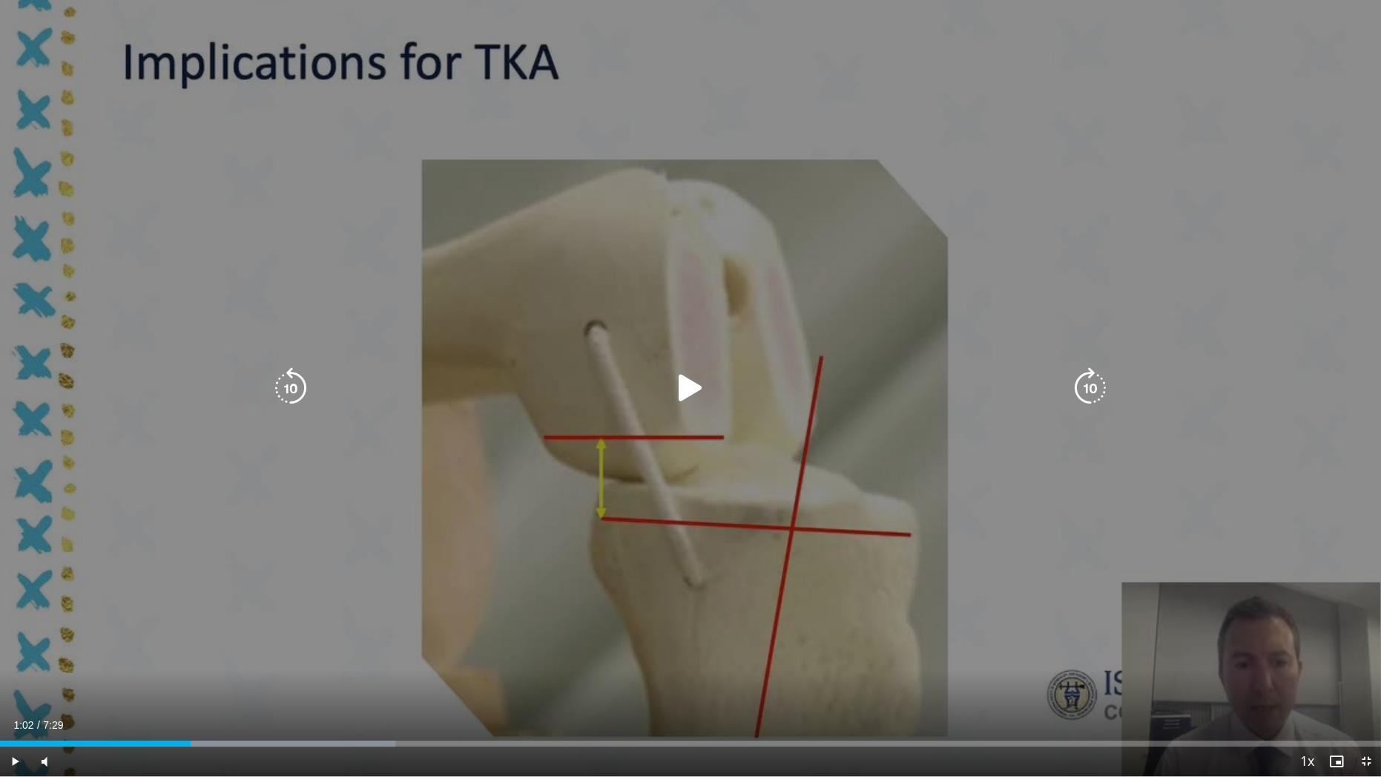
click at [327, 607] on div "10 seconds Tap to unmute" at bounding box center [690, 388] width 1381 height 776
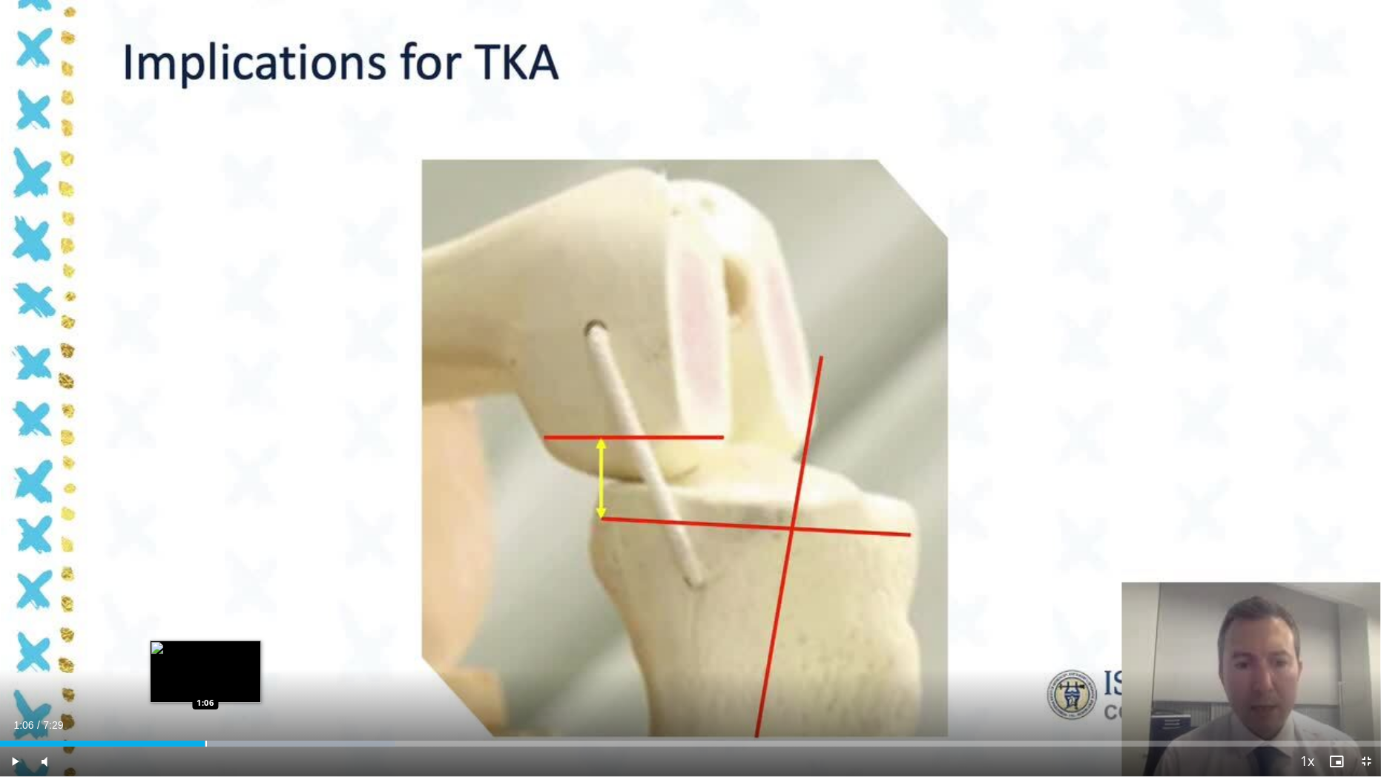
click at [205, 662] on div "Progress Bar" at bounding box center [205, 743] width 1 height 6
click at [243, 662] on div "Loaded : 28.65% 1:07 1:18" at bounding box center [690, 739] width 1381 height 14
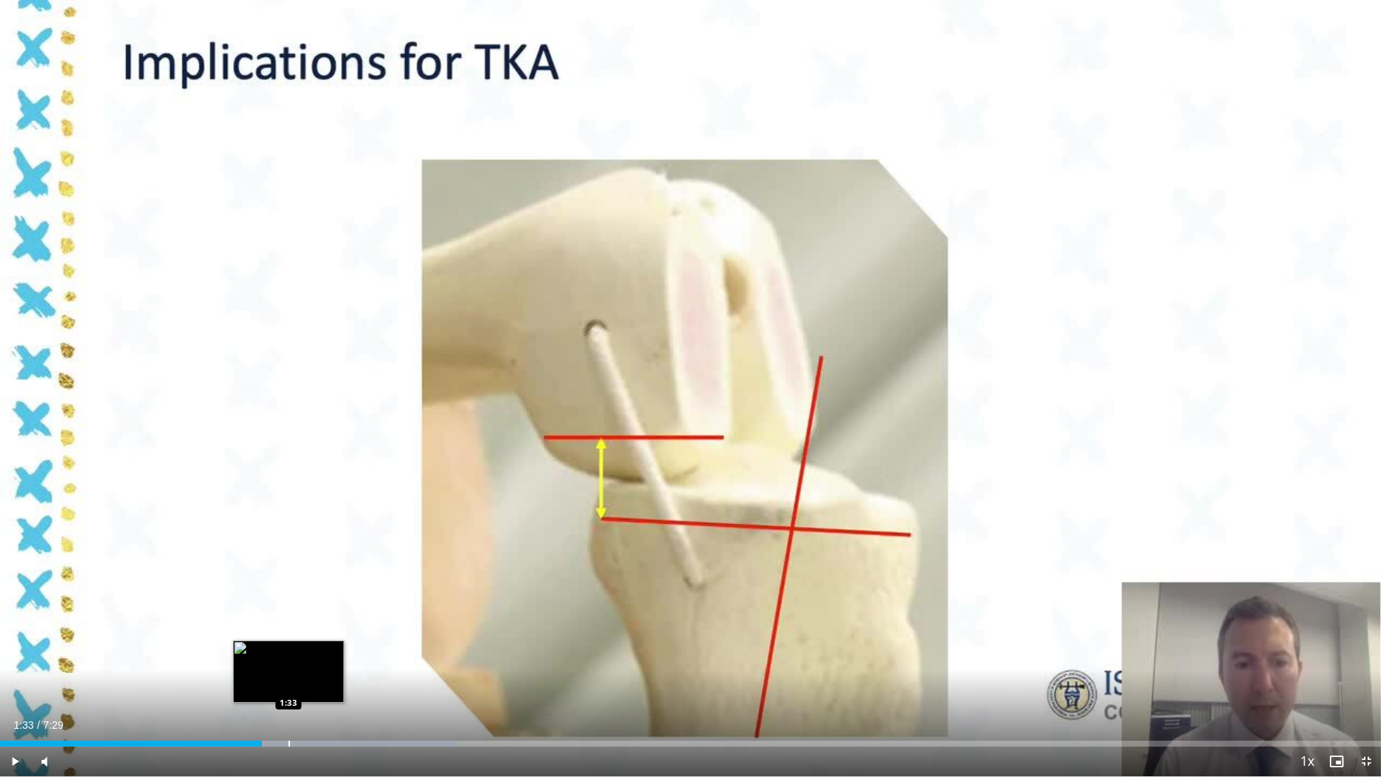
click at [289, 662] on div "Loaded : 33.06% 1:33 1:33" at bounding box center [690, 739] width 1381 height 14
click at [339, 662] on div "Progress Bar" at bounding box center [338, 743] width 1 height 6
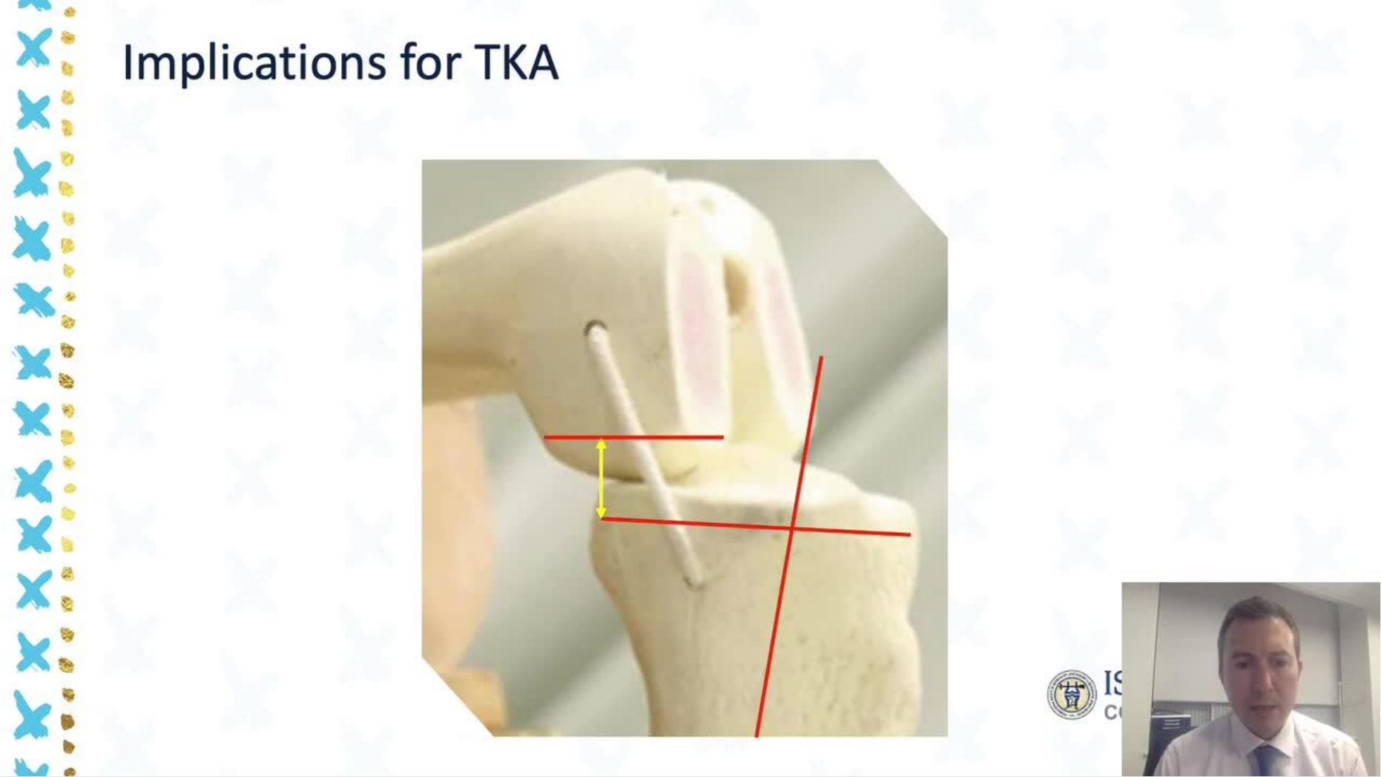
click at [392, 662] on video-js "**********" at bounding box center [690, 388] width 1381 height 777
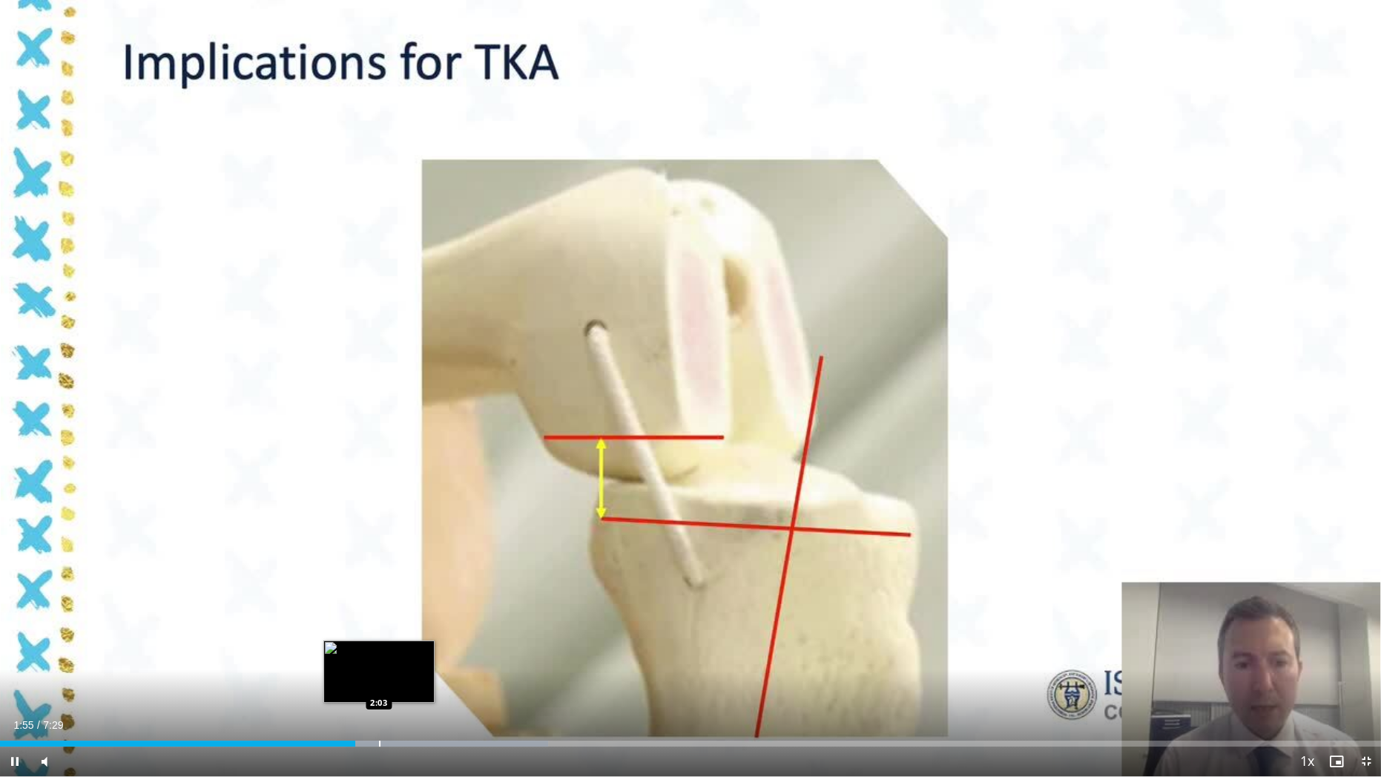
click at [379, 662] on div "Progress Bar" at bounding box center [379, 743] width 1 height 6
click at [416, 662] on div "Loaded : 39.67% 2:03 2:15" at bounding box center [690, 739] width 1381 height 14
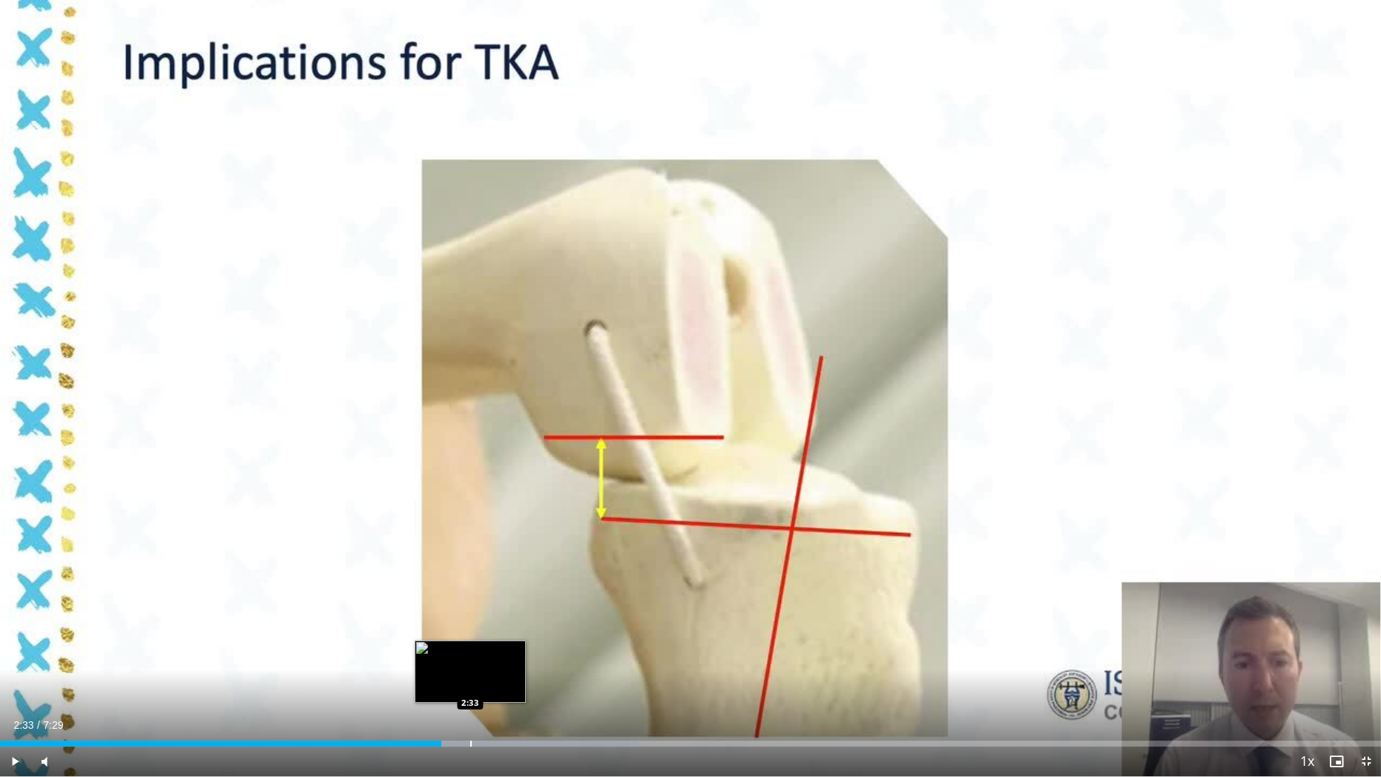
click at [470, 662] on div "Progress Bar" at bounding box center [470, 743] width 1 height 6
click at [499, 662] on div "Progress Bar" at bounding box center [499, 743] width 1 height 6
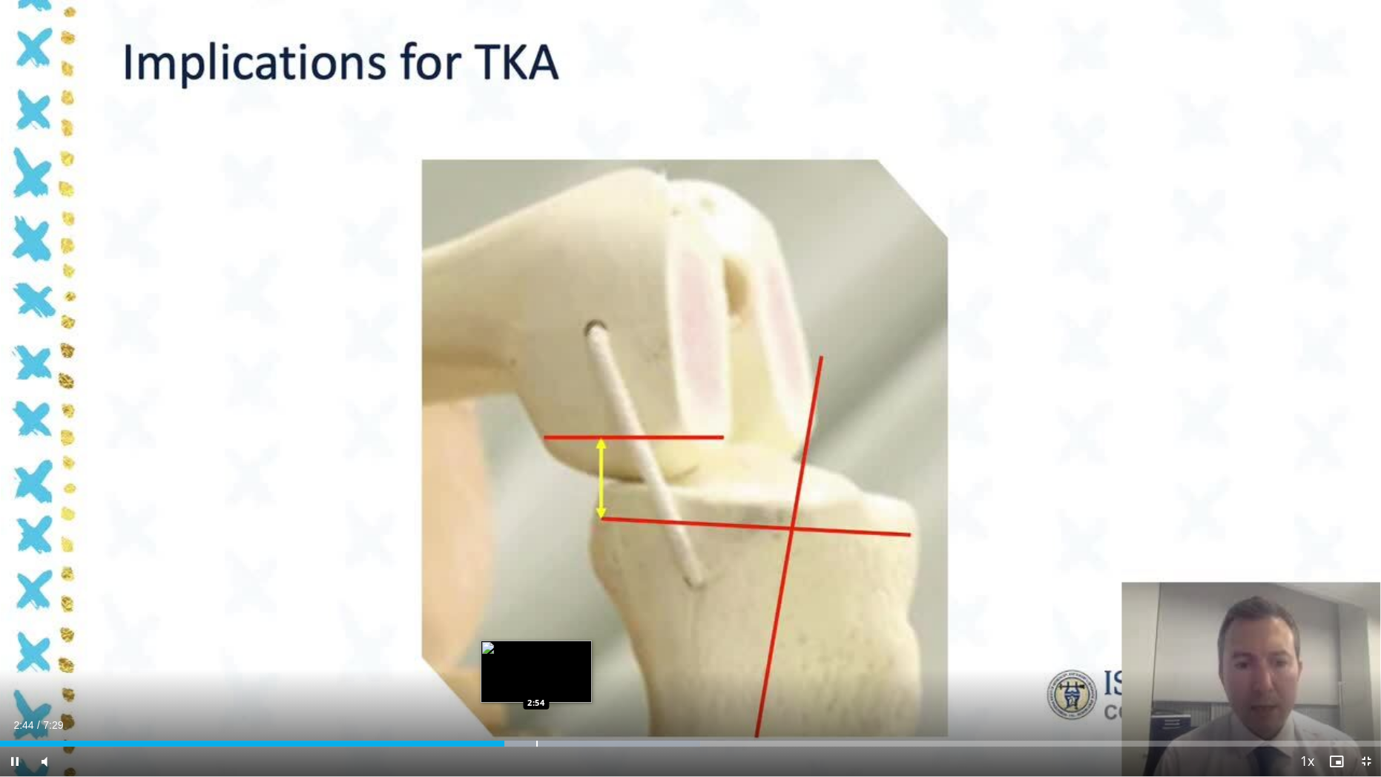
click at [536, 662] on div "Progress Bar" at bounding box center [536, 743] width 1 height 6
click at [569, 662] on div "Progress Bar" at bounding box center [569, 743] width 1 height 6
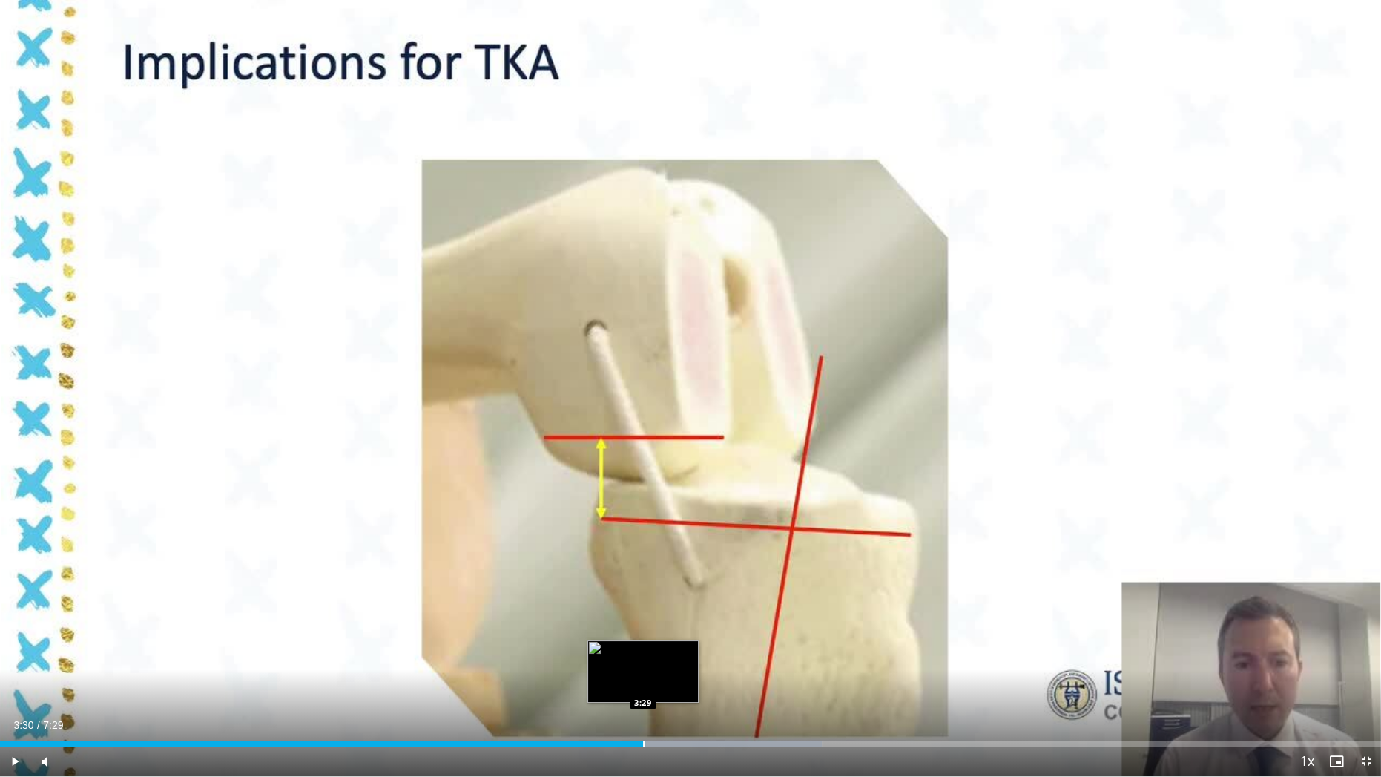
click at [645, 662] on div "Loaded : 59.52% 3:30 3:29" at bounding box center [690, 743] width 1381 height 6
click at [679, 662] on div "Loaded : 61.72% 3:41 3:41" at bounding box center [690, 739] width 1381 height 14
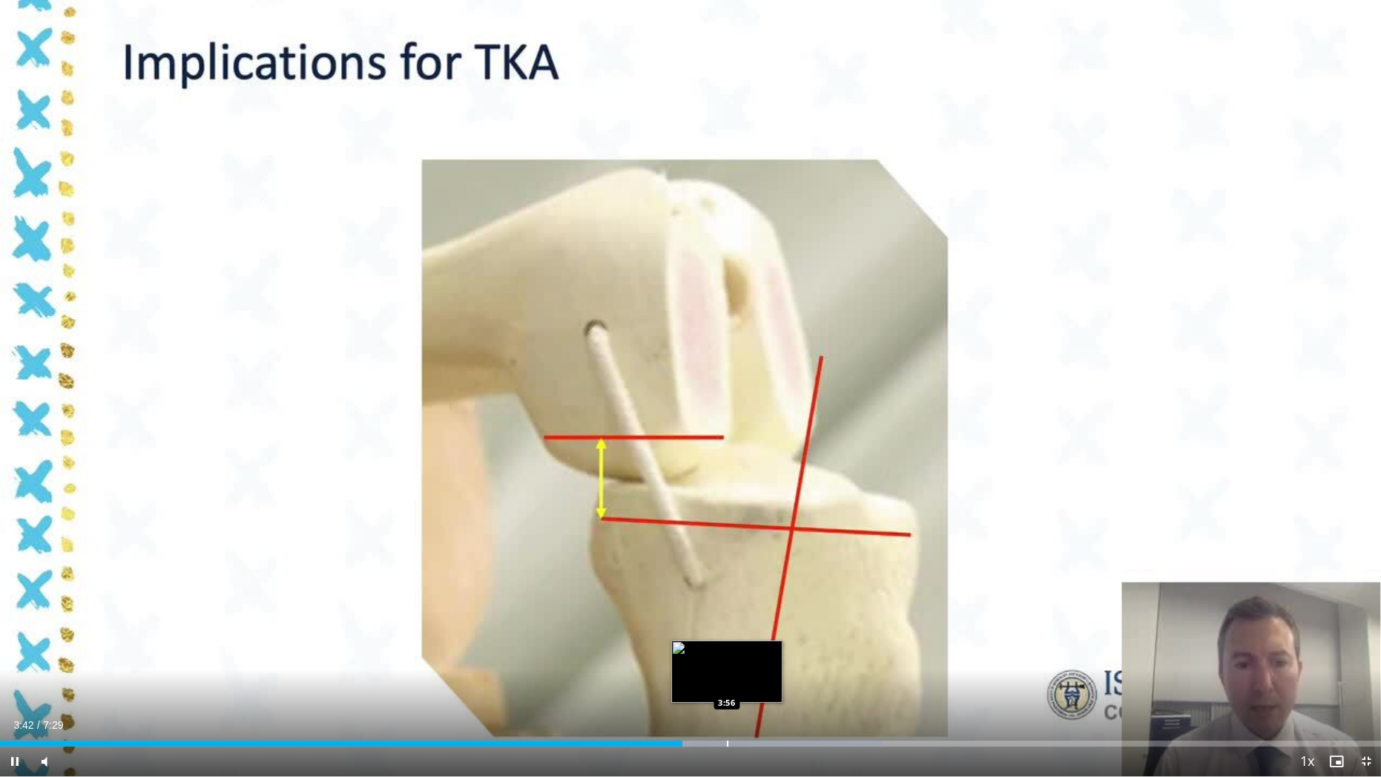
click at [727, 662] on div "Loaded : 63.93% 3:42 3:56" at bounding box center [690, 739] width 1381 height 14
click at [752, 662] on div "Loaded : 63.93% 3:58 4:05" at bounding box center [690, 739] width 1381 height 14
click at [794, 662] on div "Loaded : 68.34% 4:06 4:18" at bounding box center [690, 739] width 1381 height 14
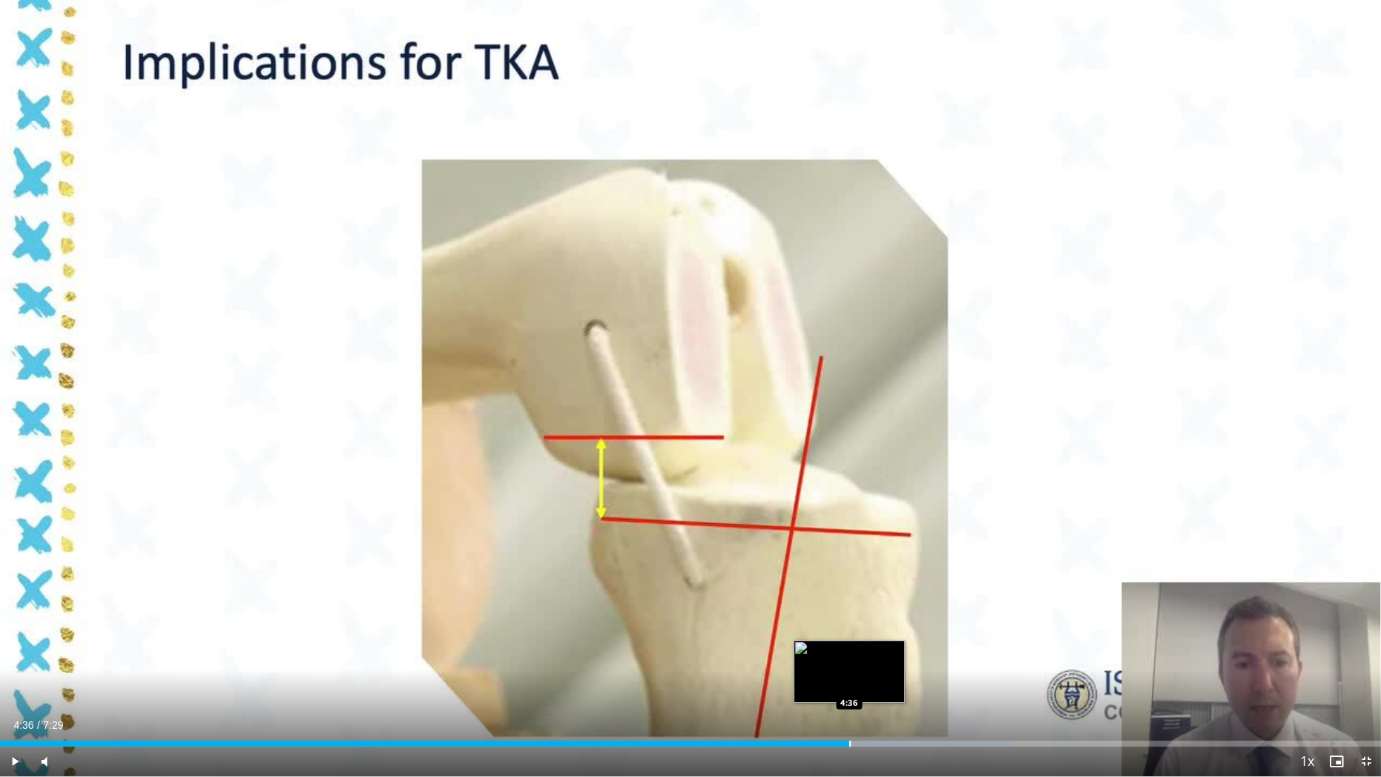
click at [849, 662] on div "Progress Bar" at bounding box center [849, 743] width 1 height 6
click at [876, 662] on div "Loaded : 74.95% 4:45 4:45" at bounding box center [690, 739] width 1381 height 14
click at [875, 662] on div "Loaded : 77.87% 4:50 4:45" at bounding box center [690, 739] width 1381 height 14
click at [854, 662] on div "Progress Bar" at bounding box center [854, 743] width 1 height 6
click at [842, 662] on div "Loaded : 77.87% 4:37 4:34" at bounding box center [690, 739] width 1381 height 14
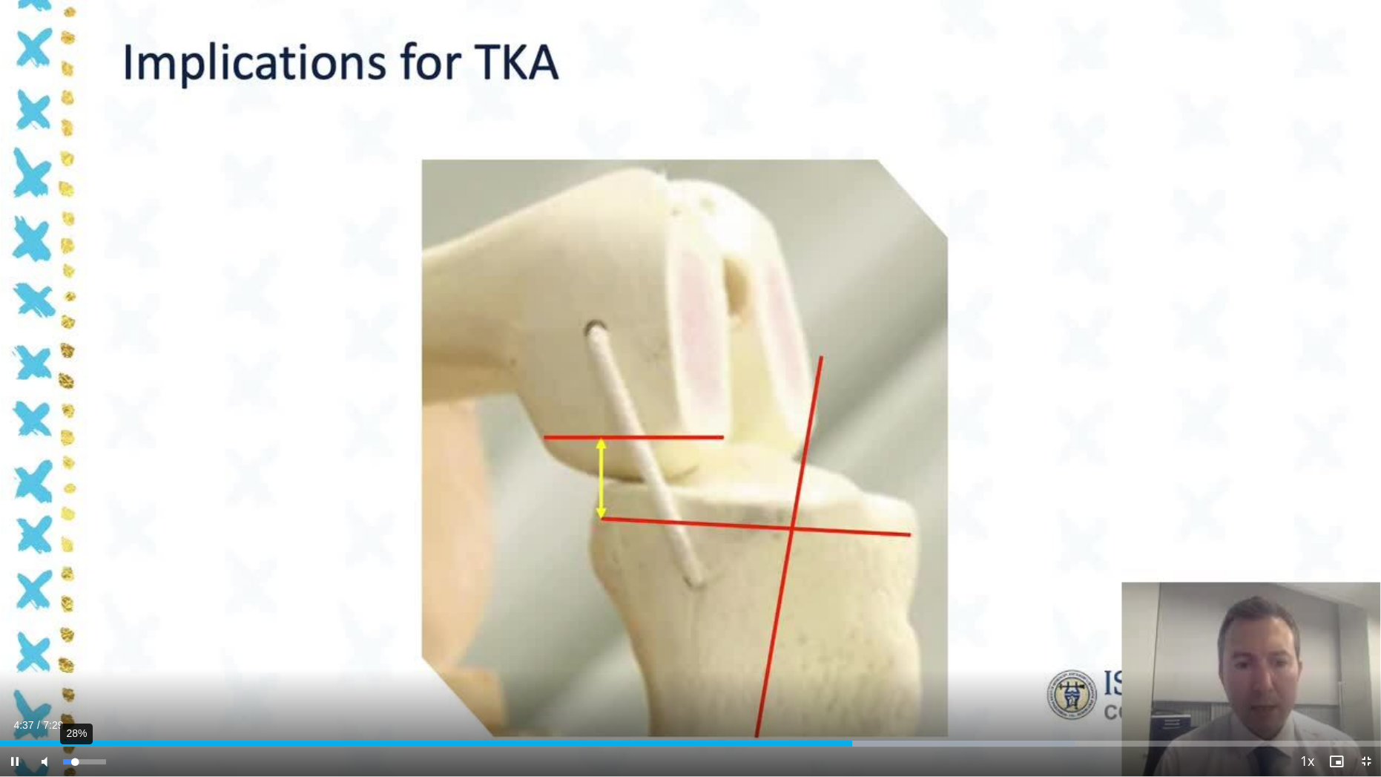
click at [75, 662] on div "28%" at bounding box center [84, 761] width 42 height 5
click at [70, 662] on div "Volume Level" at bounding box center [66, 761] width 7 height 5
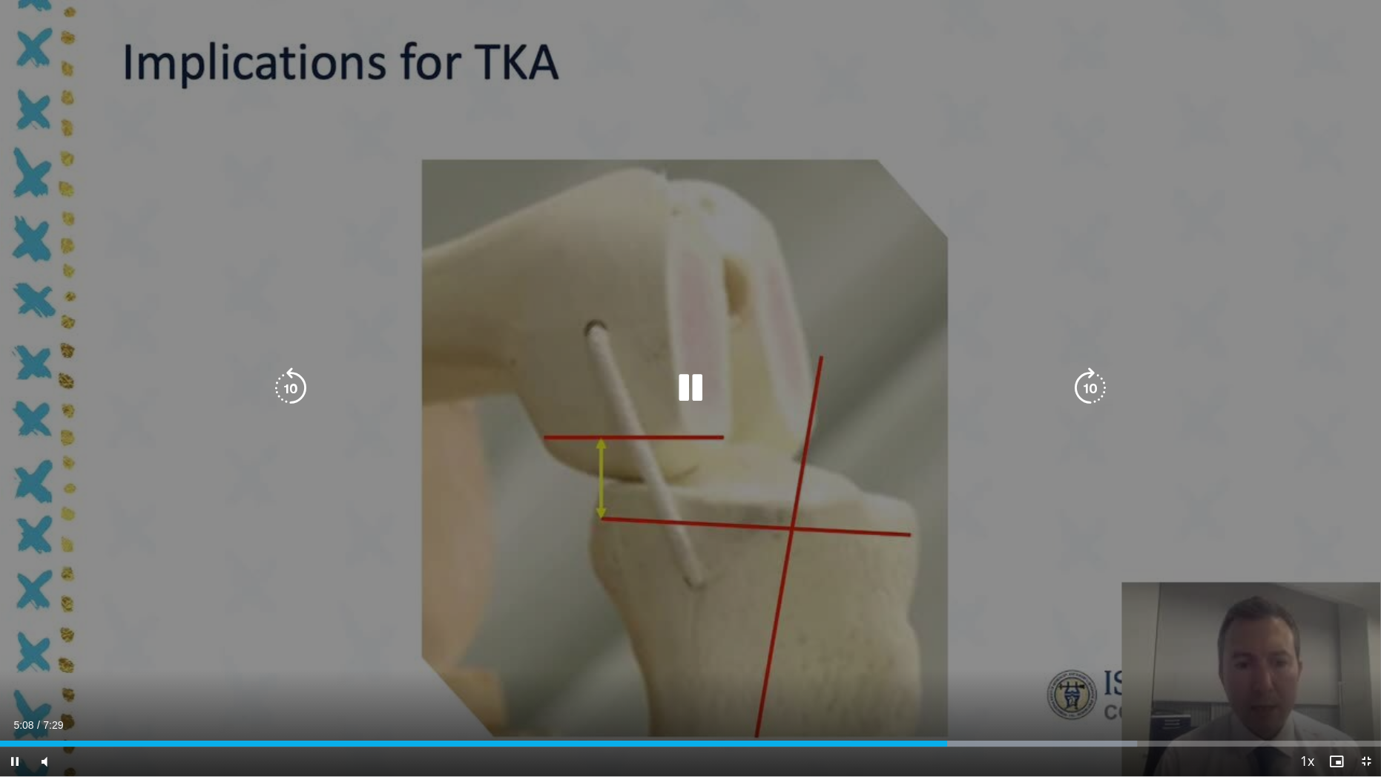
click at [1099, 392] on icon "Video Player" at bounding box center [1091, 388] width 42 height 42
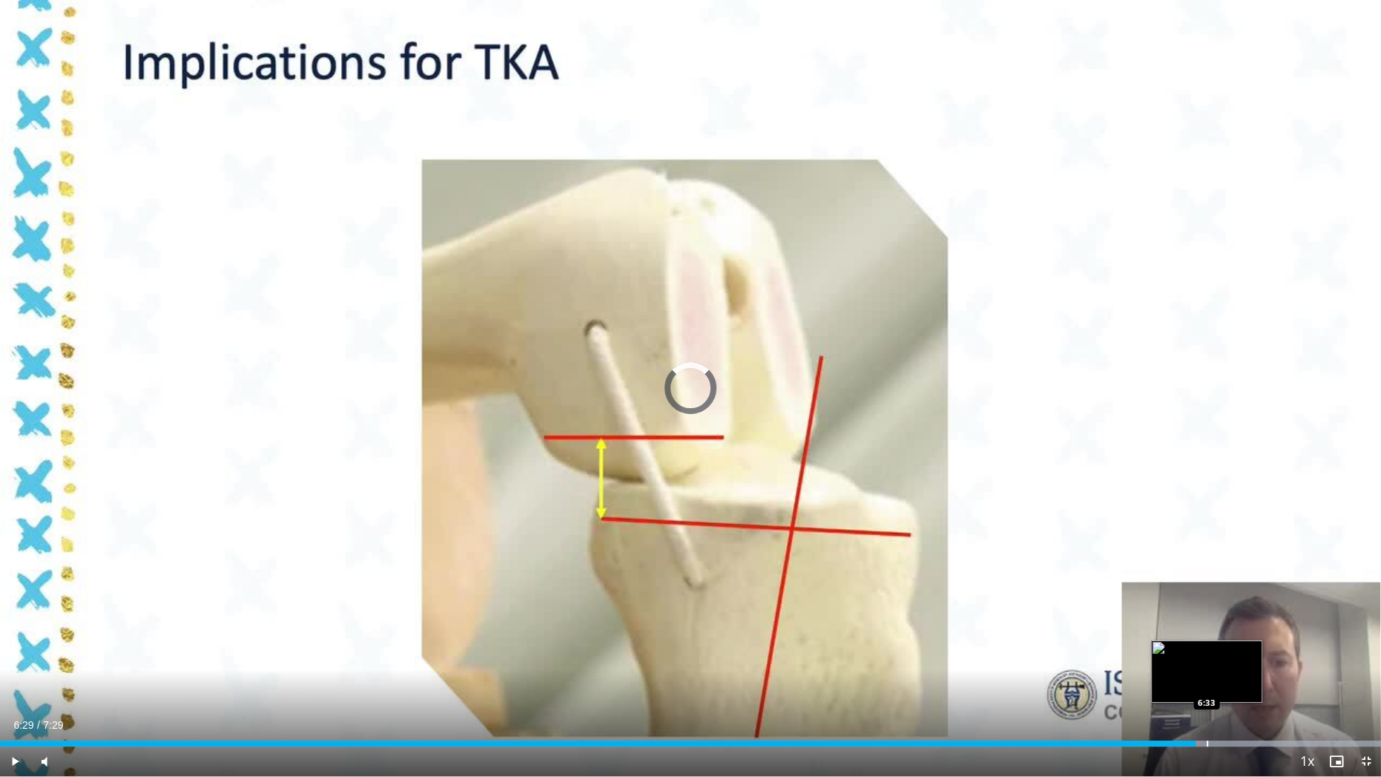
click at [1207, 662] on div "Loaded : 100.00% 6:29 6:33" at bounding box center [690, 739] width 1381 height 14
click at [1219, 662] on div "Progress Bar" at bounding box center [1219, 743] width 1 height 6
click at [1238, 662] on div "Progress Bar" at bounding box center [1238, 743] width 1 height 6
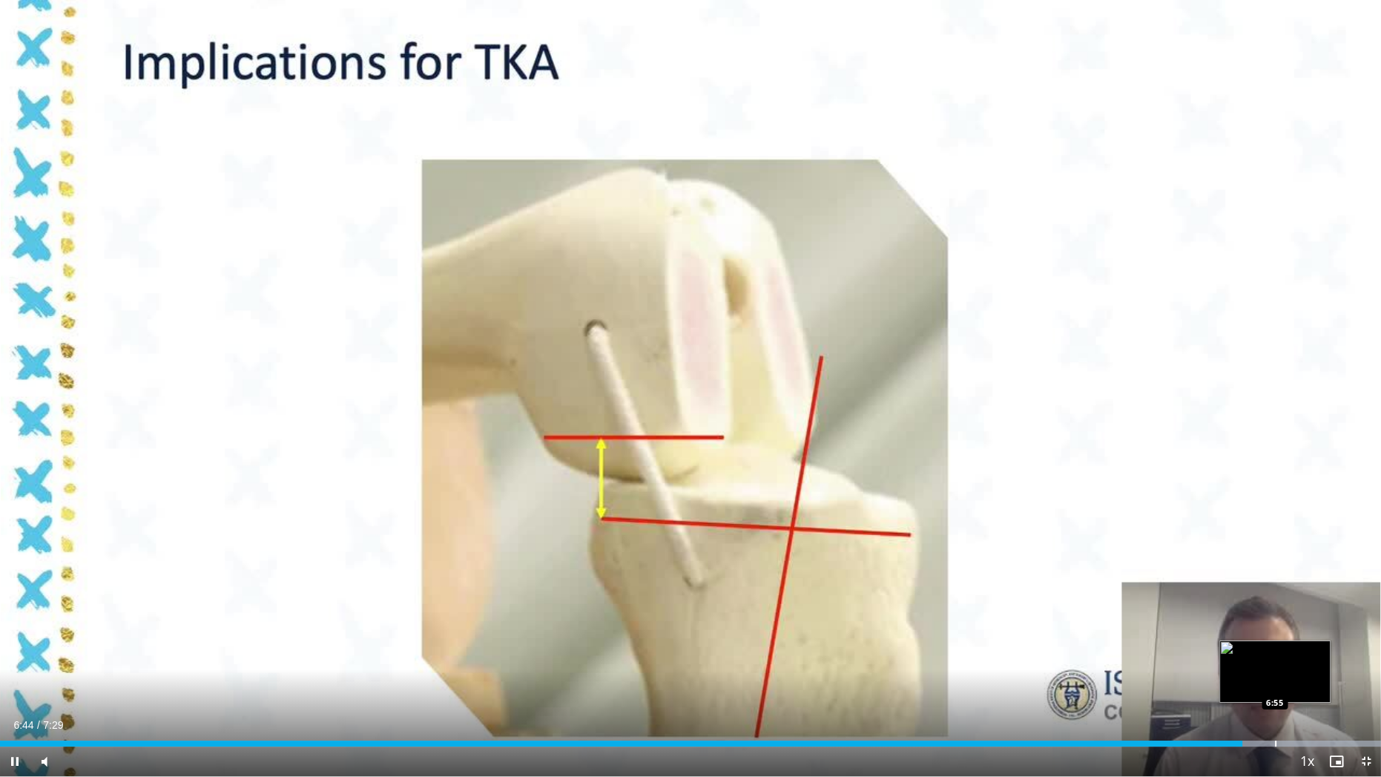
click at [1275, 662] on div "Progress Bar" at bounding box center [1275, 743] width 1 height 6
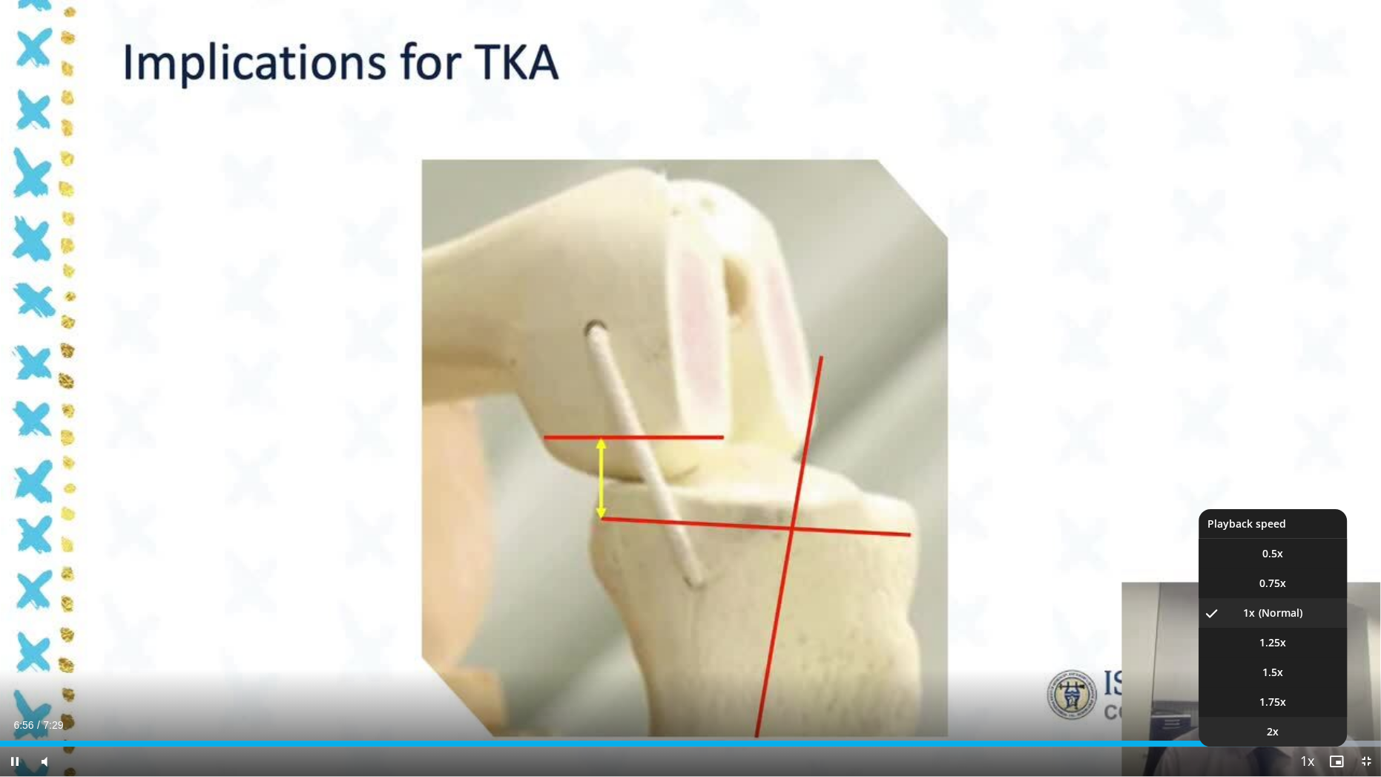
click at [1309, 662] on li "2x" at bounding box center [1273, 732] width 148 height 30
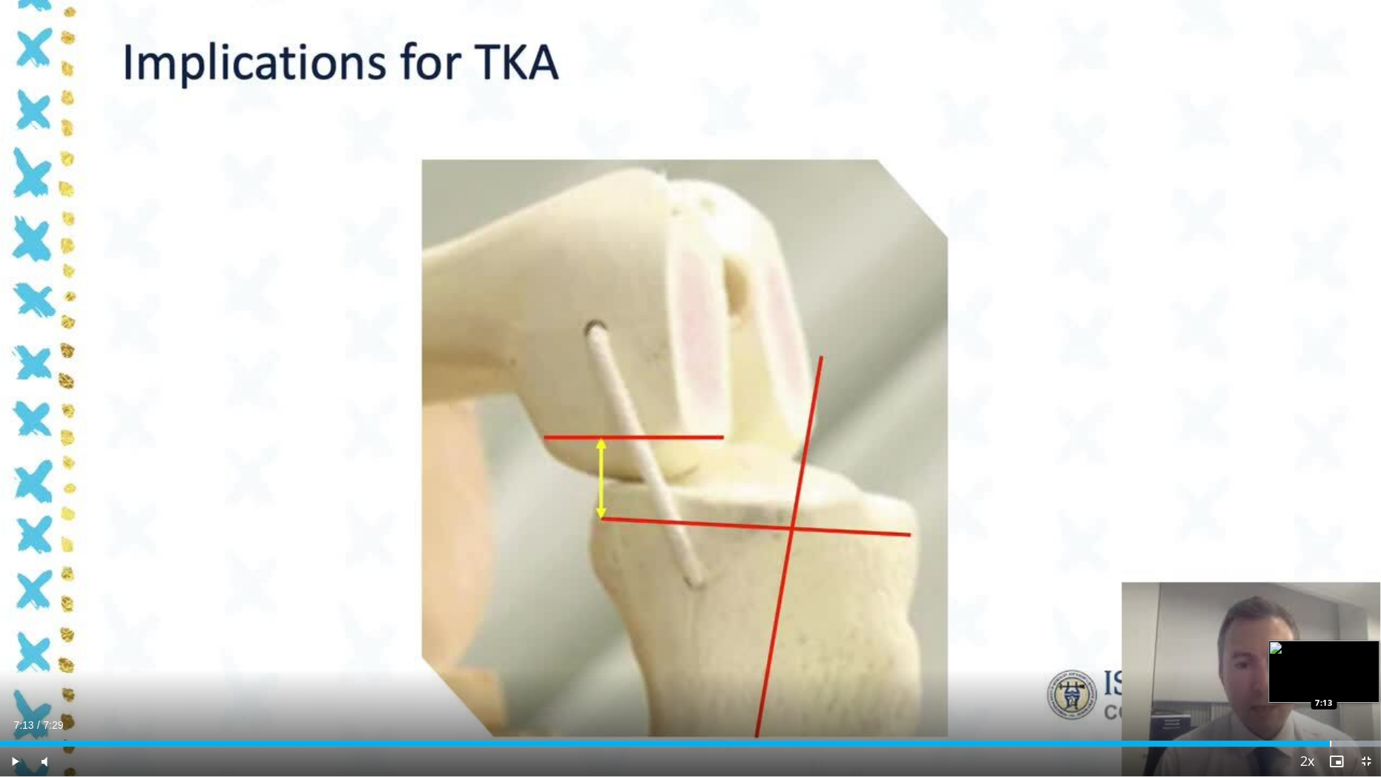
click at [1330, 662] on div "Progress Bar" at bounding box center [1330, 743] width 1 height 6
click at [1370, 662] on video-js "**********" at bounding box center [690, 388] width 1381 height 777
click at [1370, 662] on span "Video Player" at bounding box center [1367, 761] width 30 height 30
